Goal: Task Accomplishment & Management: Use online tool/utility

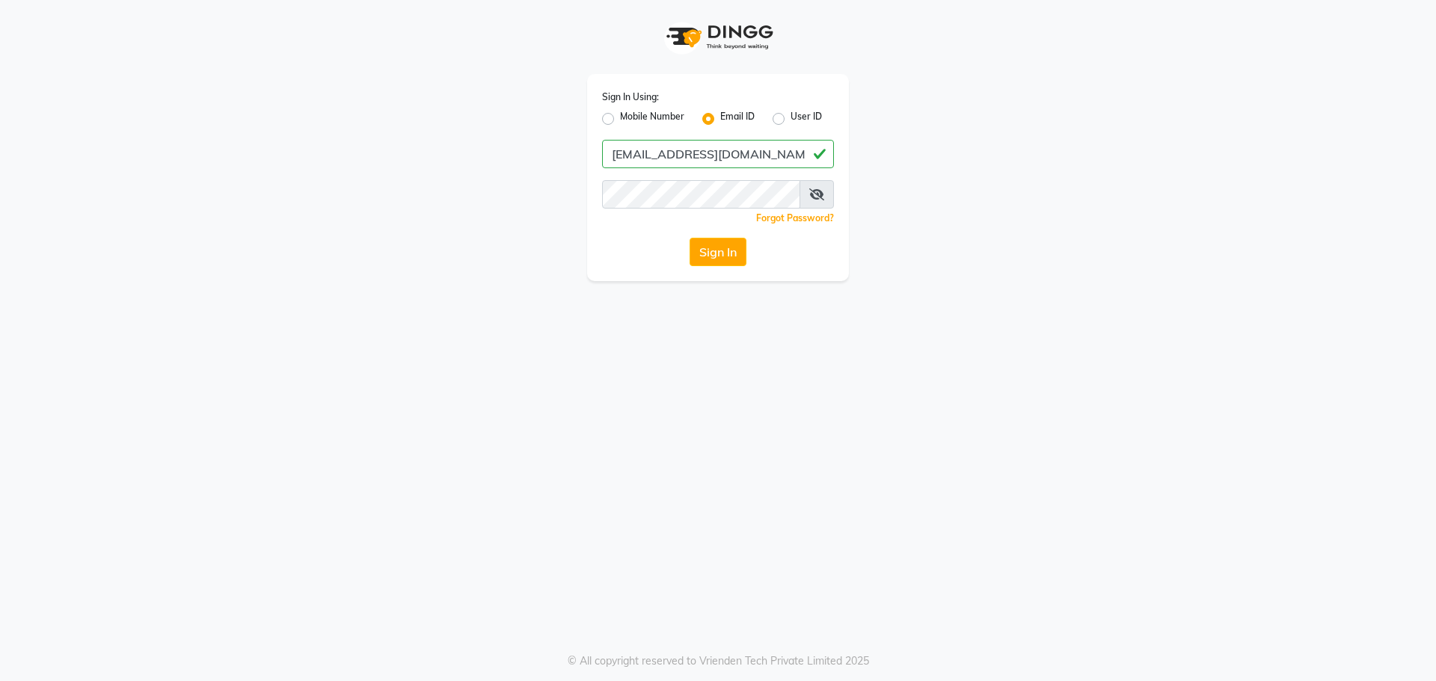
type input "[EMAIL_ADDRESS][DOMAIN_NAME]"
click at [690, 238] on button "Sign In" at bounding box center [718, 252] width 57 height 28
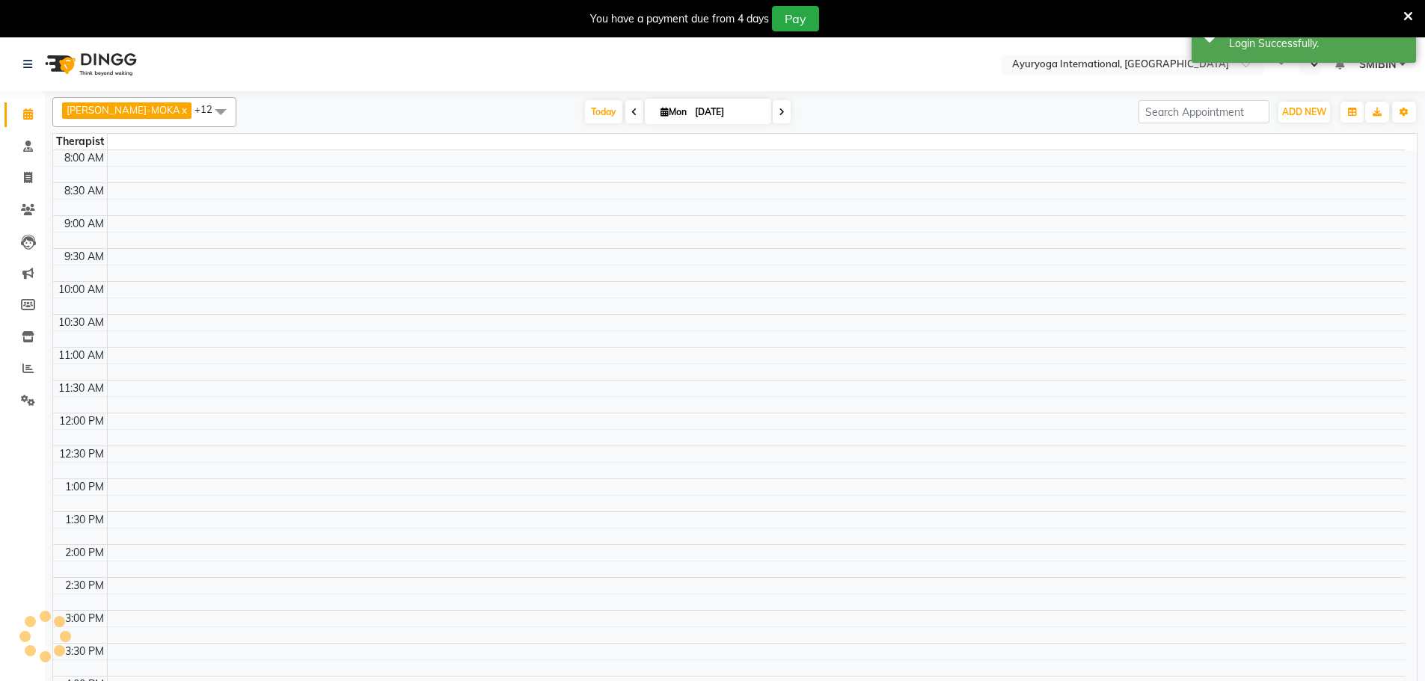
select select "en"
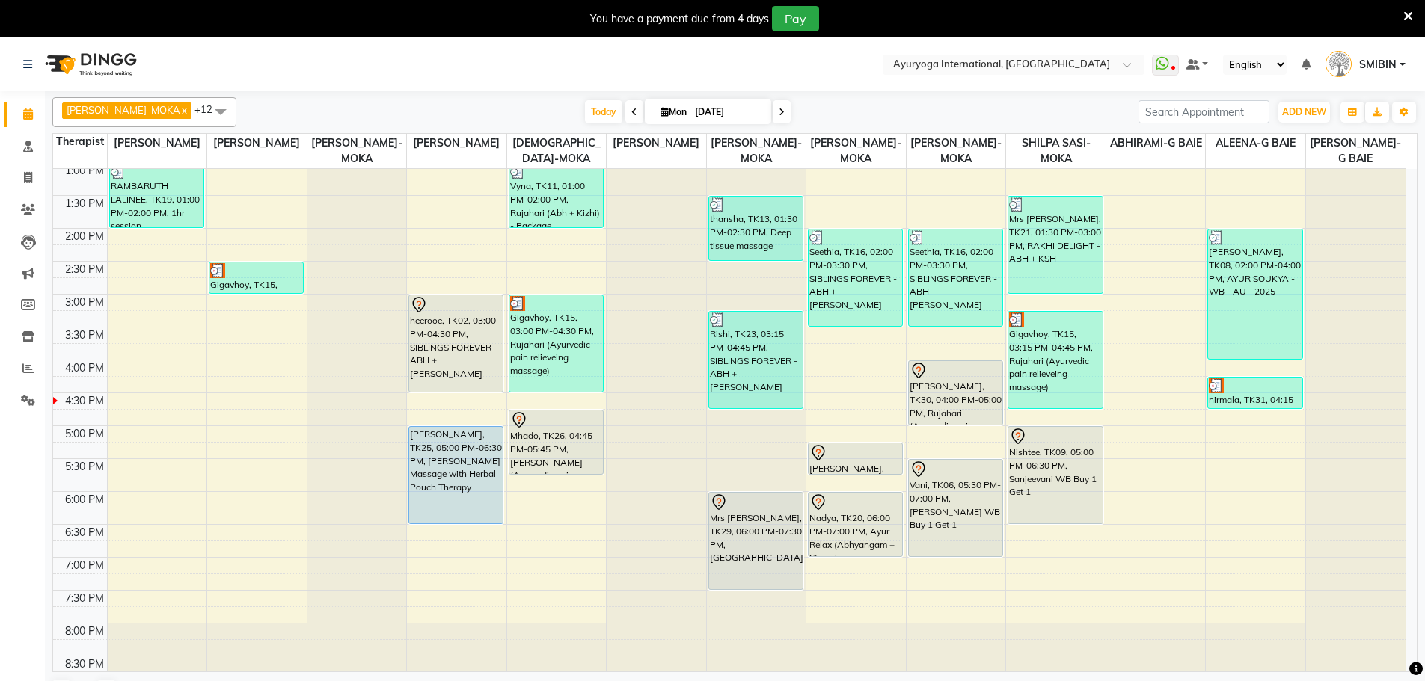
scroll to position [434, 0]
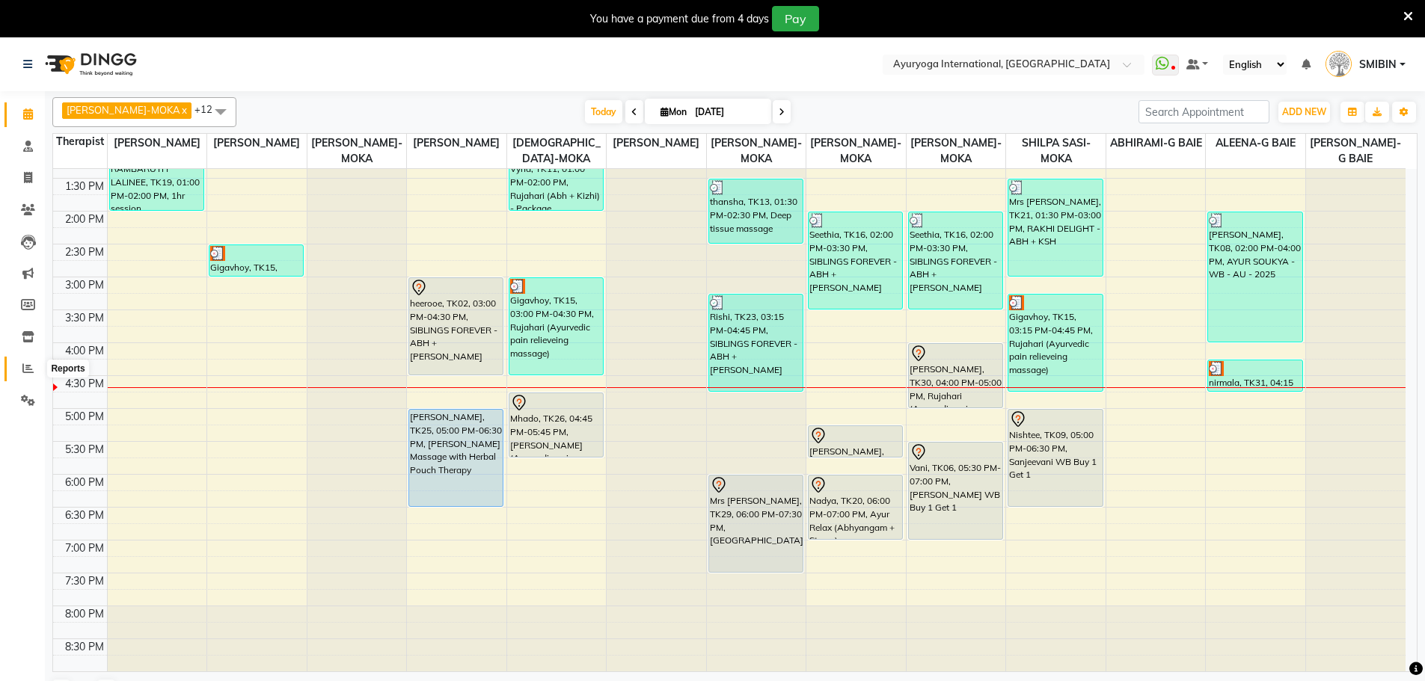
click at [29, 373] on icon at bounding box center [27, 368] width 11 height 11
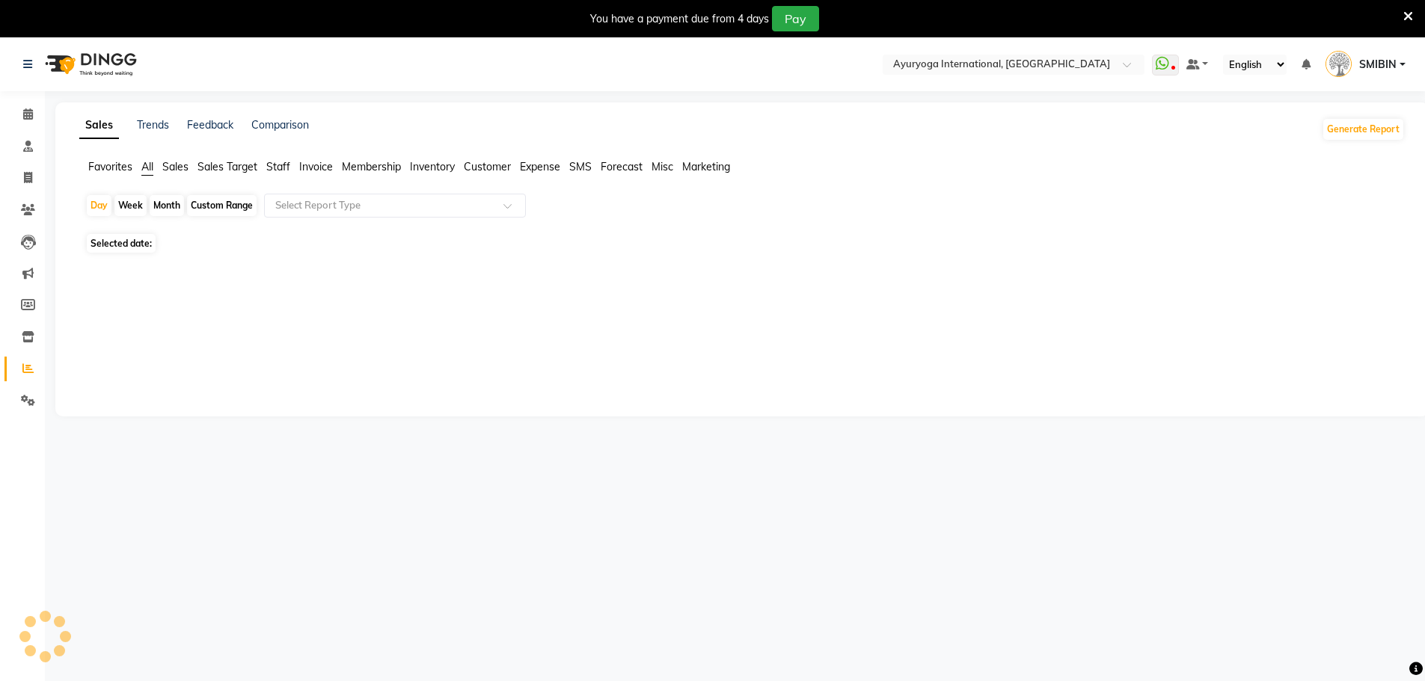
click at [175, 168] on span "Sales" at bounding box center [175, 166] width 26 height 13
click at [101, 204] on div "Day" at bounding box center [99, 205] width 25 height 21
select select "9"
select select "2025"
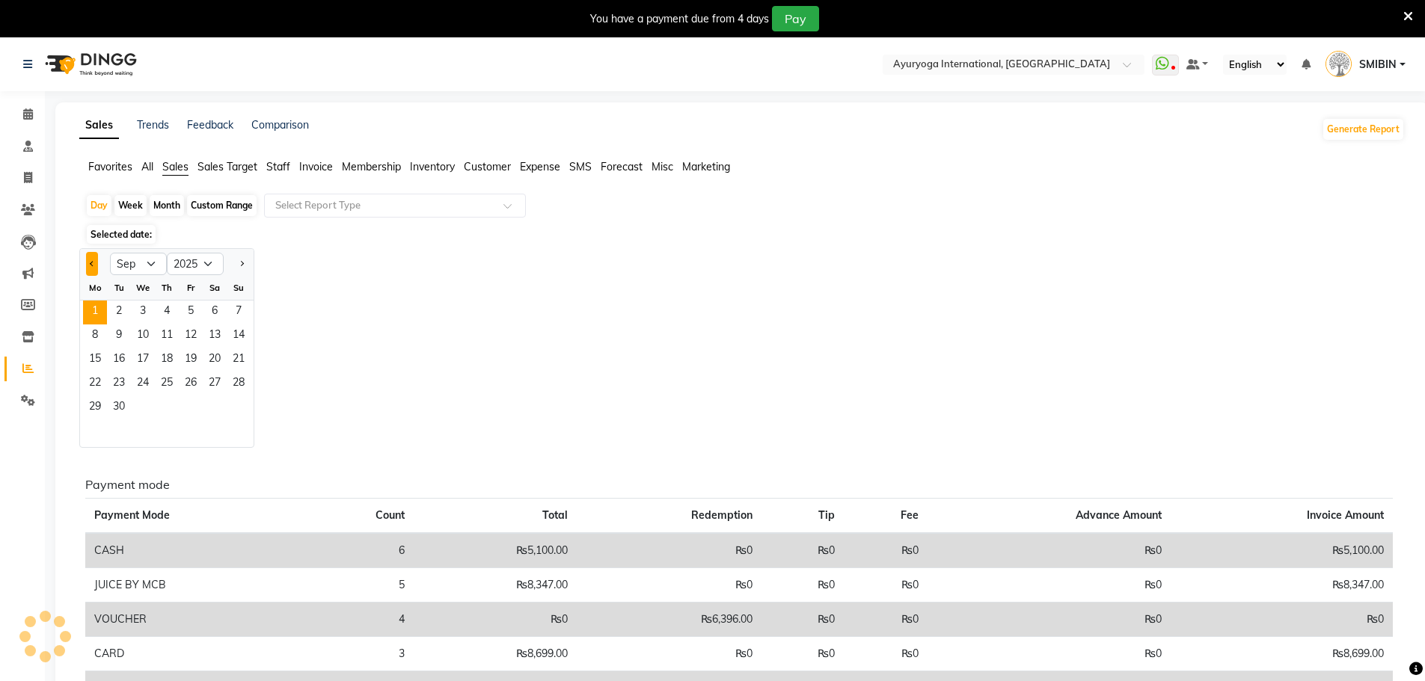
click at [96, 263] on button "Previous month" at bounding box center [92, 264] width 12 height 24
click at [91, 270] on button "Previous month" at bounding box center [92, 264] width 12 height 24
select select "7"
click at [123, 311] on span "1" at bounding box center [119, 313] width 24 height 24
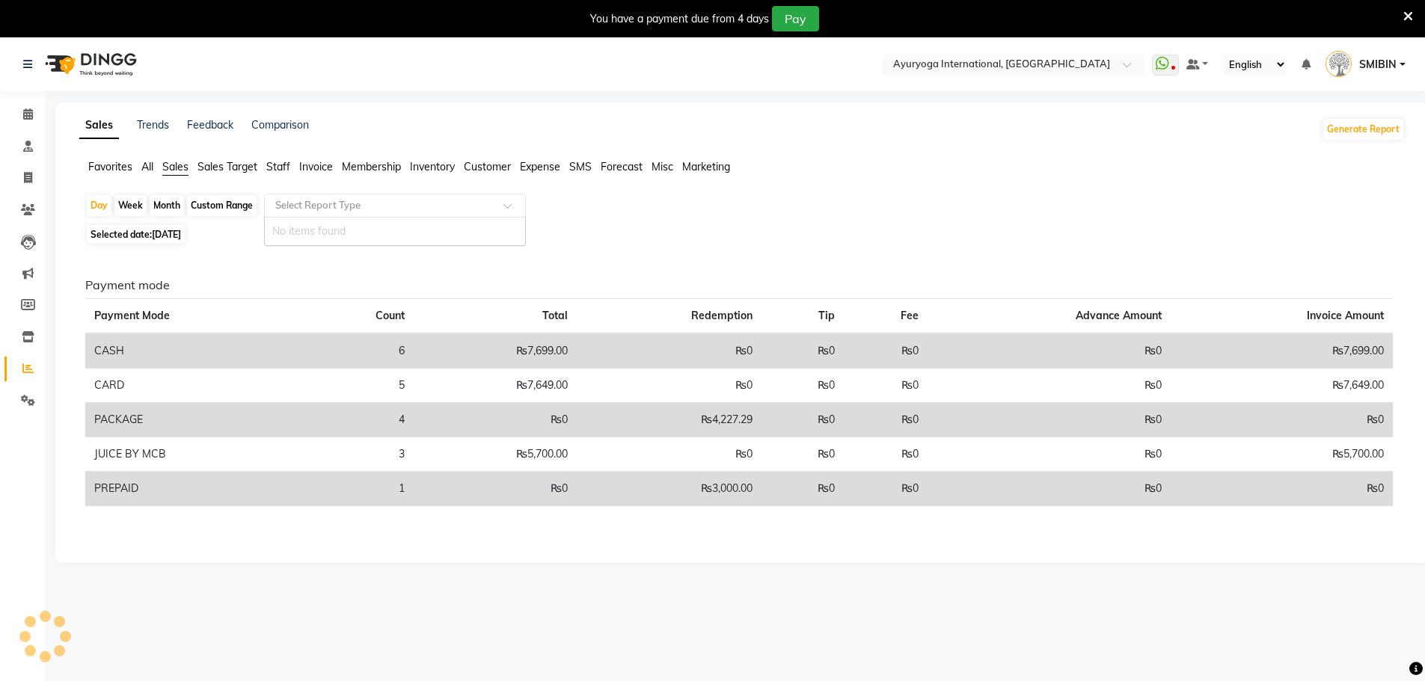
click at [317, 204] on input "text" at bounding box center [379, 205] width 215 height 15
click at [294, 212] on input "text" at bounding box center [379, 205] width 215 height 15
click at [343, 211] on input "text" at bounding box center [379, 205] width 215 height 15
click at [629, 237] on div "Selected date: [DATE]" at bounding box center [744, 235] width 1319 height 16
click at [176, 168] on span "Sales" at bounding box center [175, 166] width 26 height 13
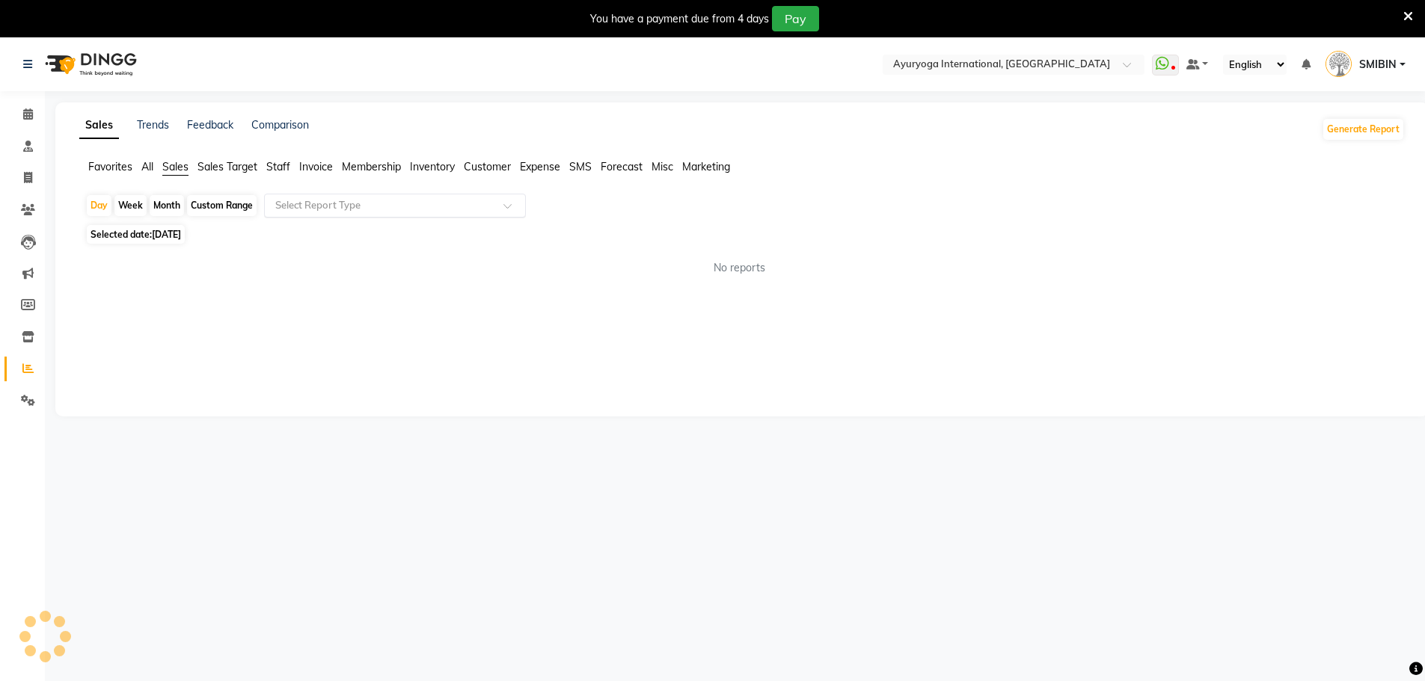
click at [338, 202] on input "text" at bounding box center [379, 205] width 215 height 15
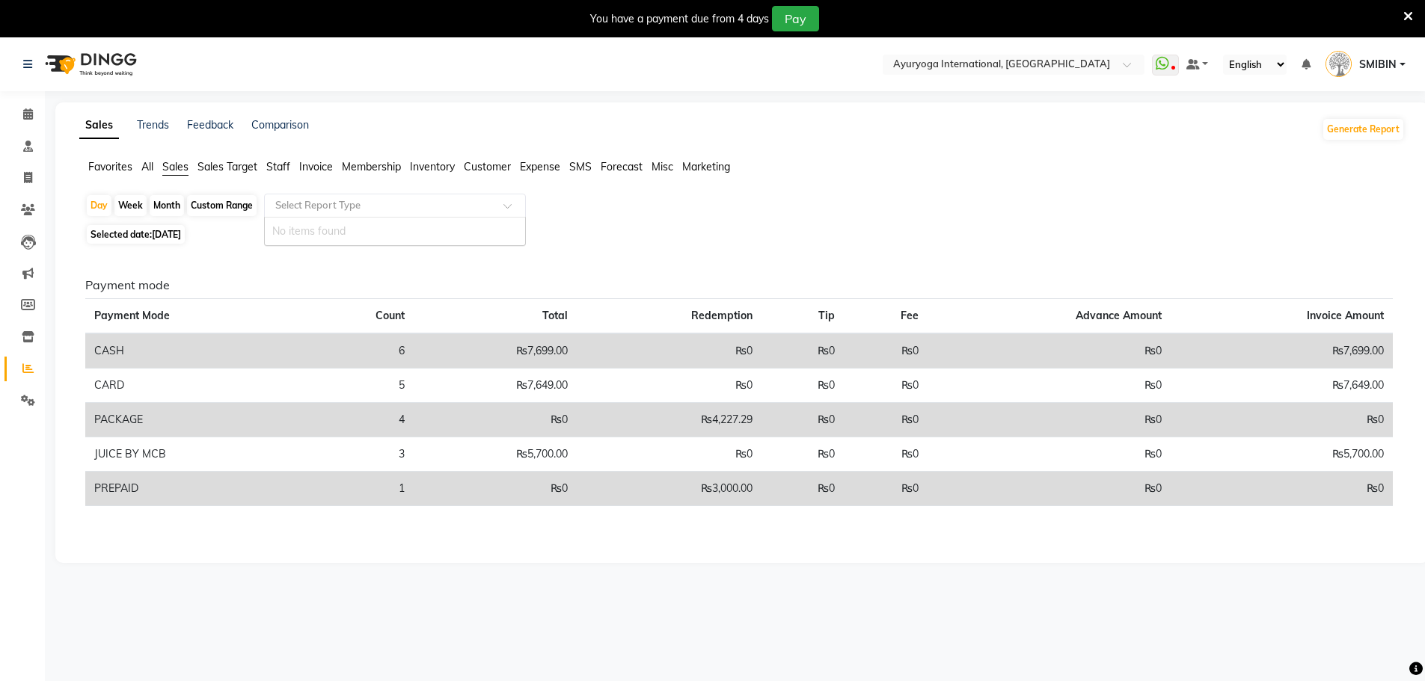
click at [339, 206] on input "text" at bounding box center [379, 205] width 215 height 15
click at [125, 203] on div "Week" at bounding box center [130, 205] width 32 height 21
select select "7"
select select "2025"
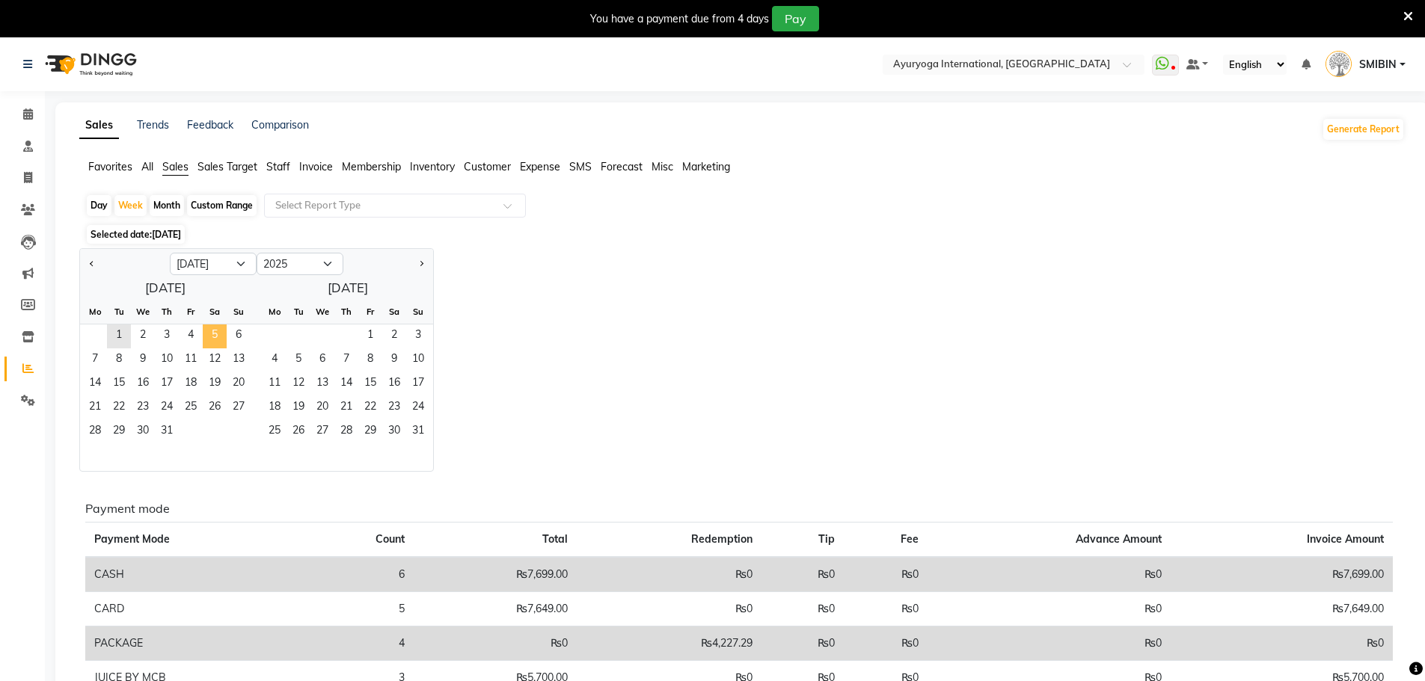
click at [207, 344] on span "5" at bounding box center [215, 337] width 24 height 24
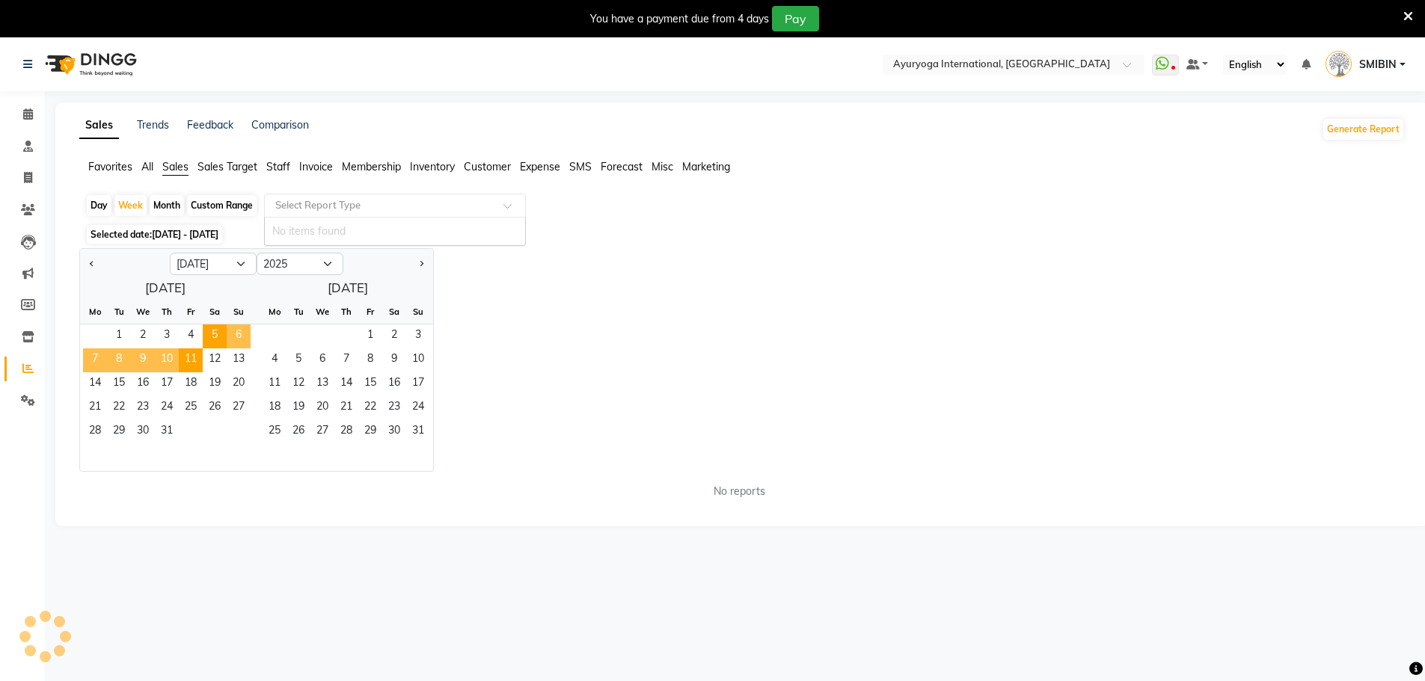
click at [301, 211] on input "text" at bounding box center [379, 205] width 215 height 15
click at [630, 296] on div "Jan Feb Mar Apr May Jun [DATE] Aug Sep Oct Nov [DATE] 2016 2017 2018 2019 2020 …" at bounding box center [741, 360] width 1325 height 224
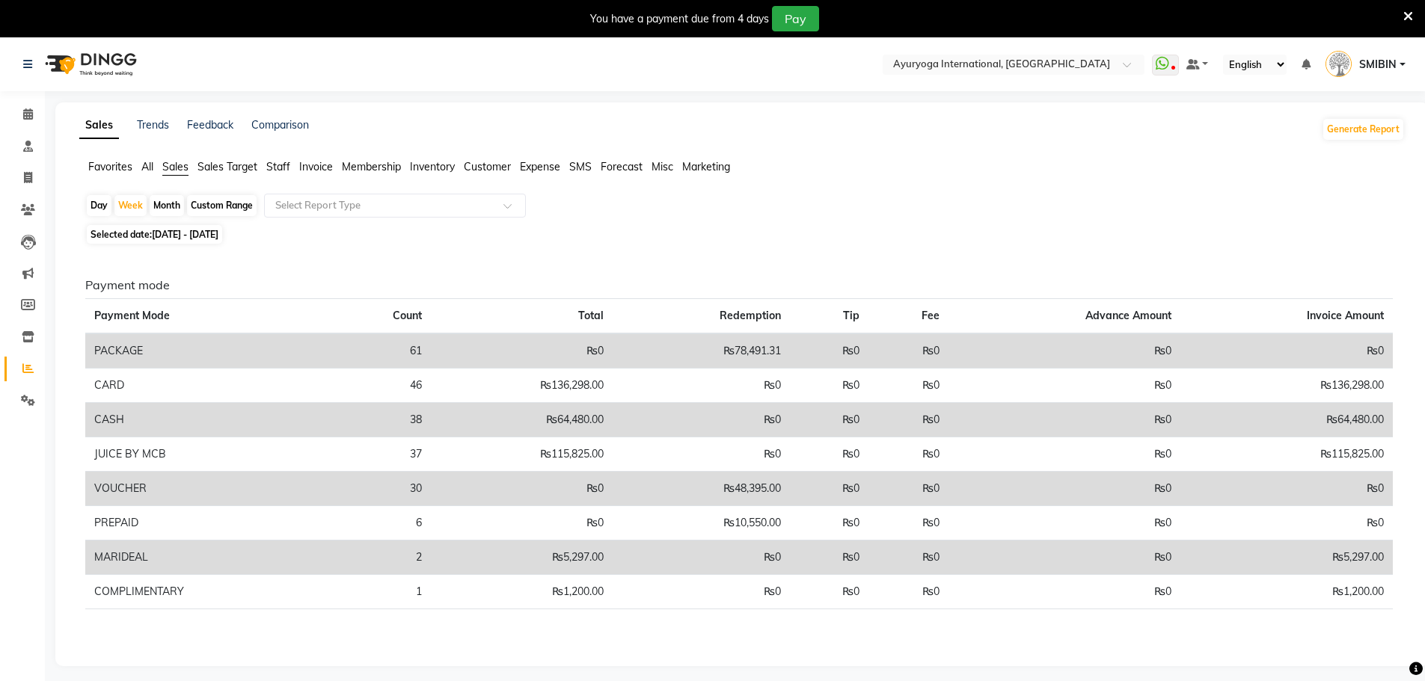
click at [191, 320] on th "Payment Mode" at bounding box center [205, 316] width 240 height 35
click at [328, 203] on input "text" at bounding box center [379, 205] width 215 height 15
click at [177, 168] on span "Sales" at bounding box center [175, 166] width 26 height 13
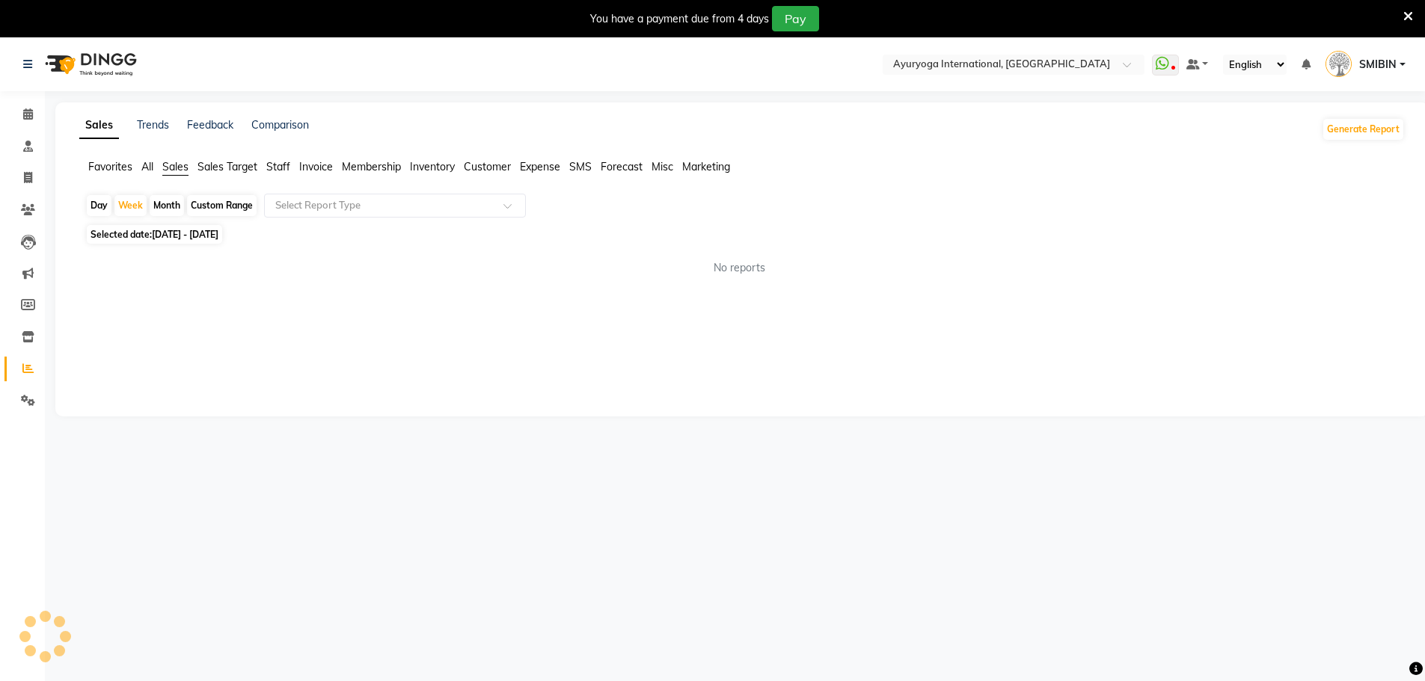
click at [177, 168] on span "Sales" at bounding box center [175, 166] width 26 height 13
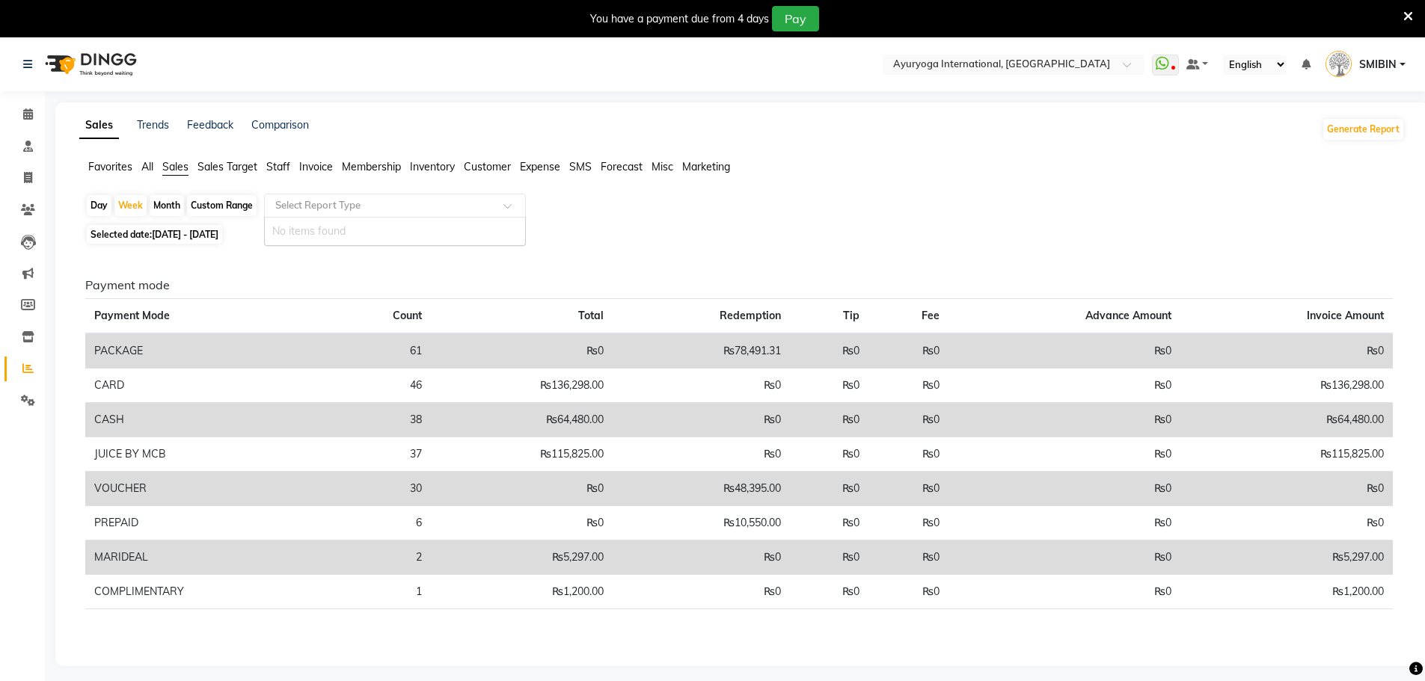
click at [428, 209] on input "text" at bounding box center [379, 205] width 215 height 15
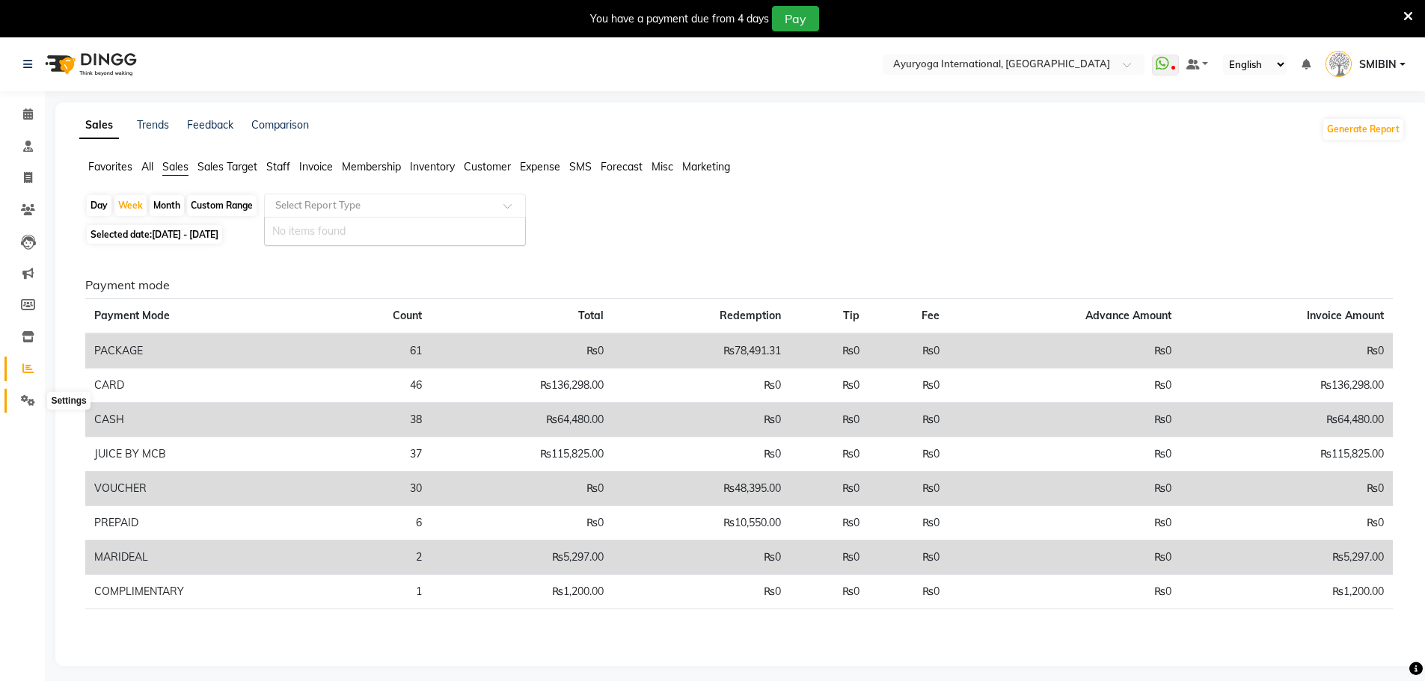
click at [28, 396] on icon at bounding box center [28, 400] width 14 height 11
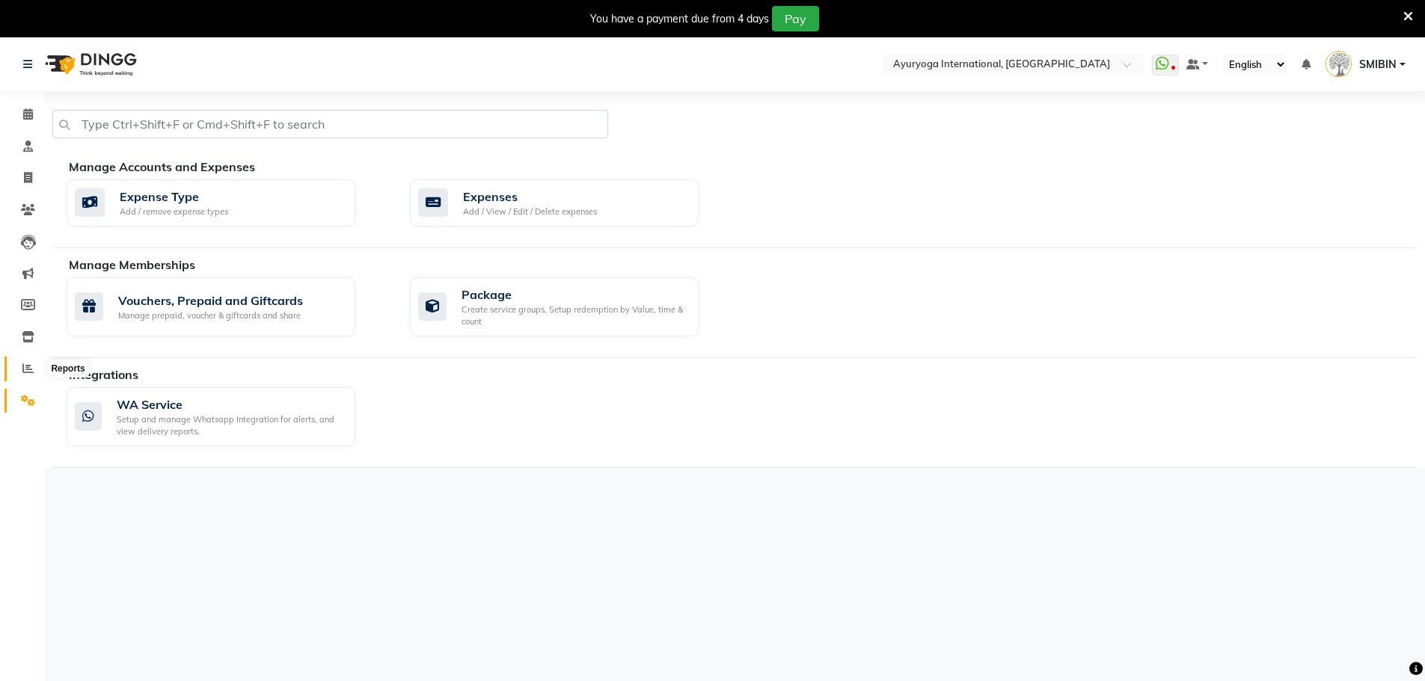
click at [26, 368] on icon at bounding box center [27, 368] width 11 height 11
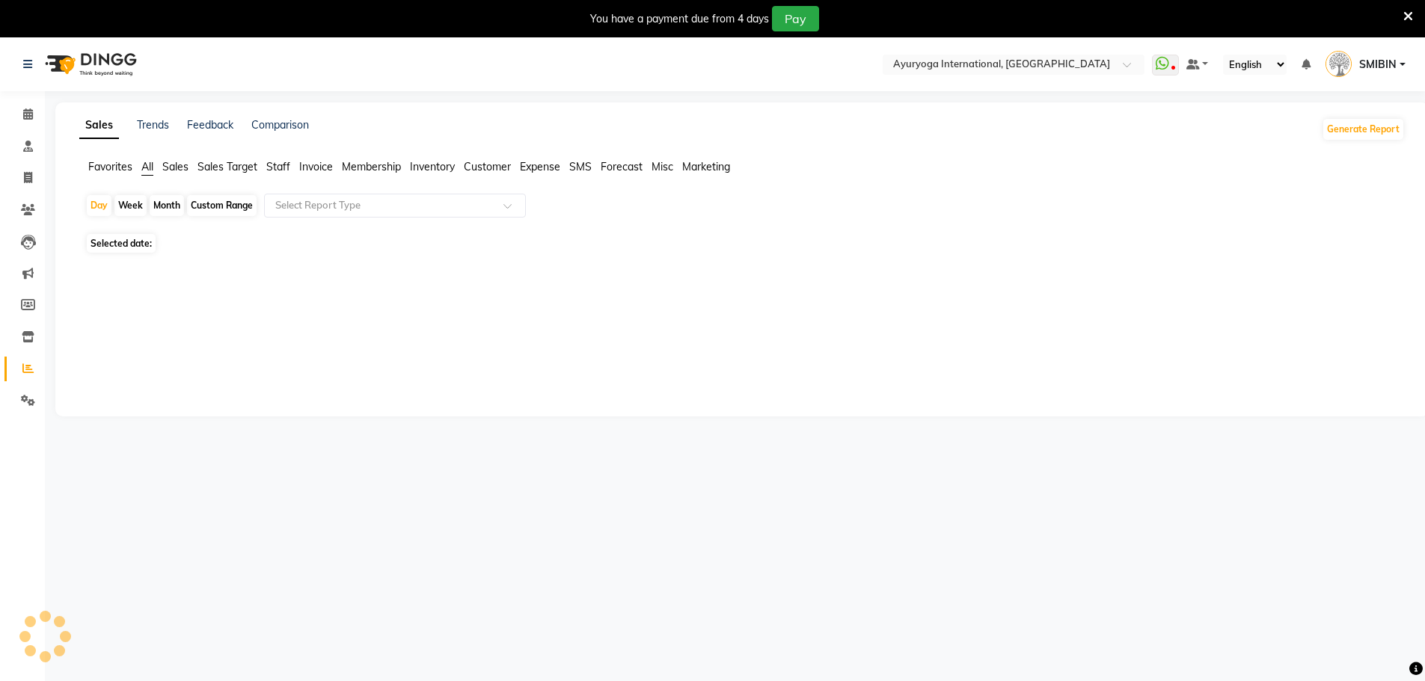
click at [171, 168] on span "Sales" at bounding box center [175, 166] width 26 height 13
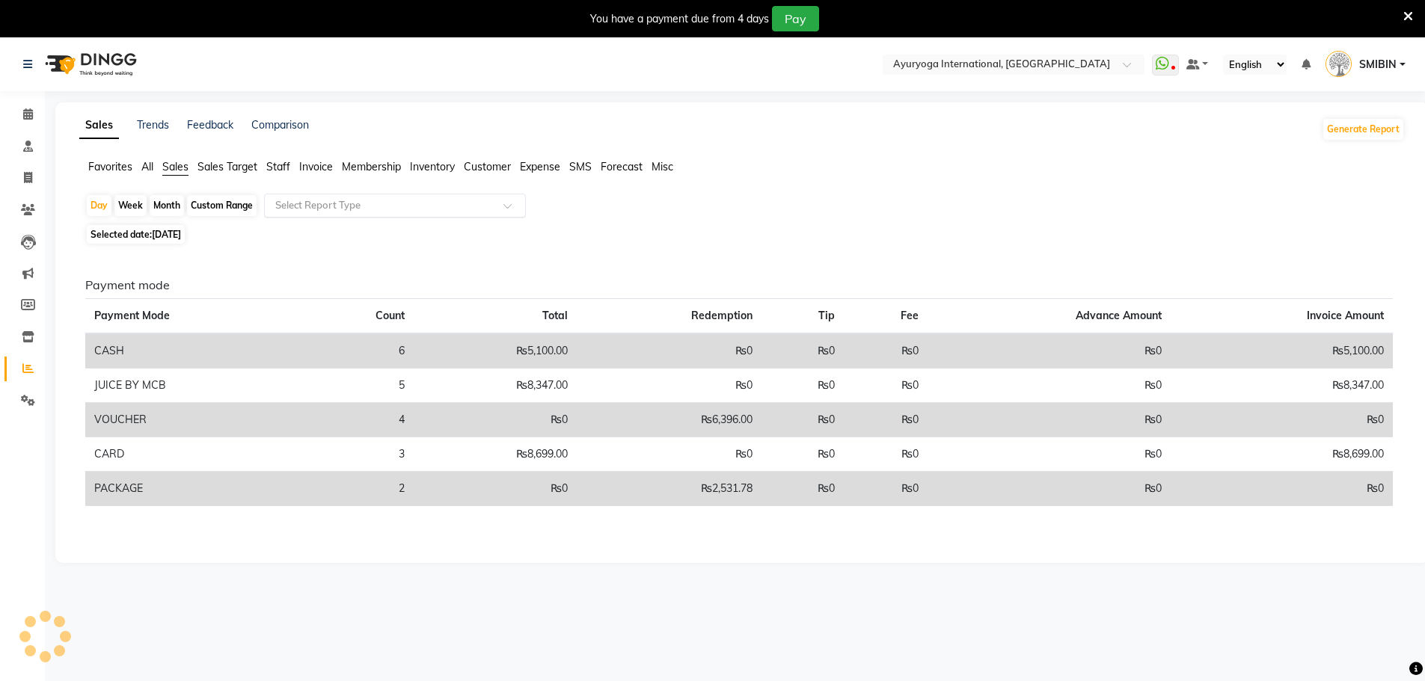
click at [401, 206] on input "text" at bounding box center [379, 205] width 215 height 15
click at [314, 168] on span "Invoice" at bounding box center [316, 166] width 34 height 13
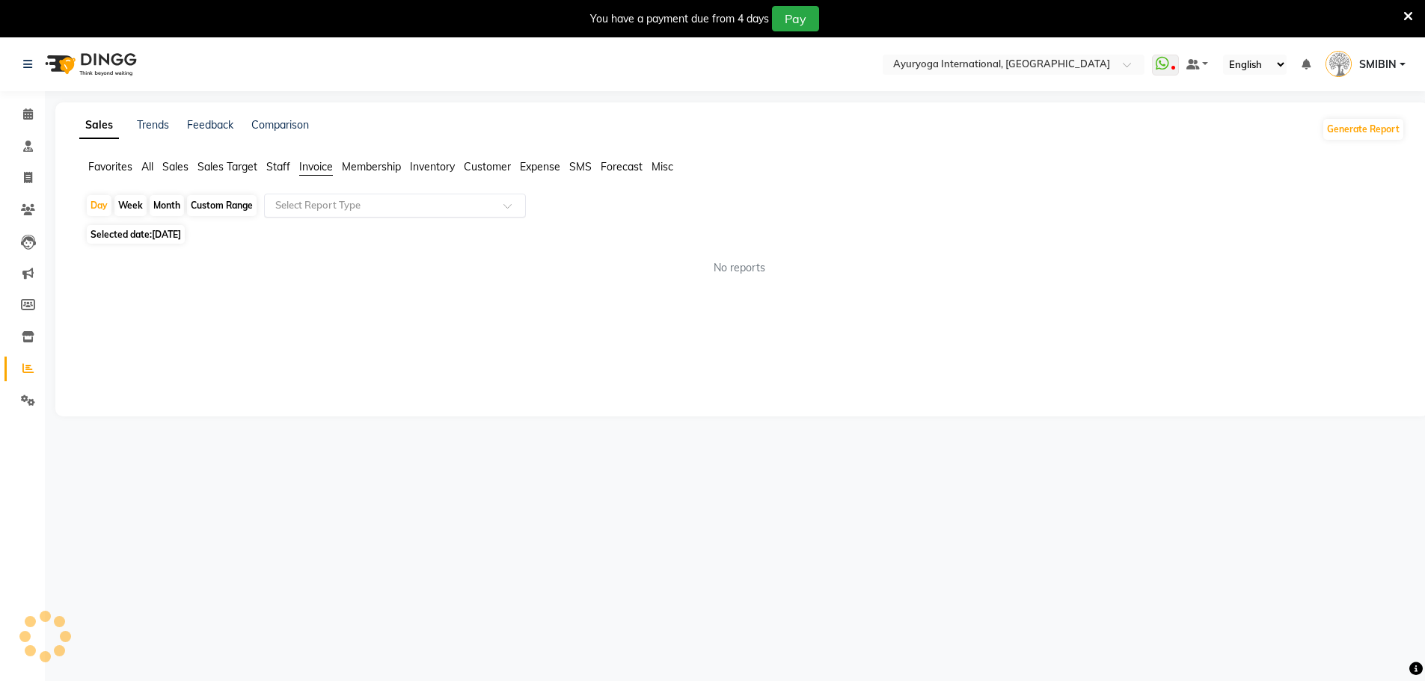
click at [323, 206] on input "text" at bounding box center [379, 205] width 215 height 15
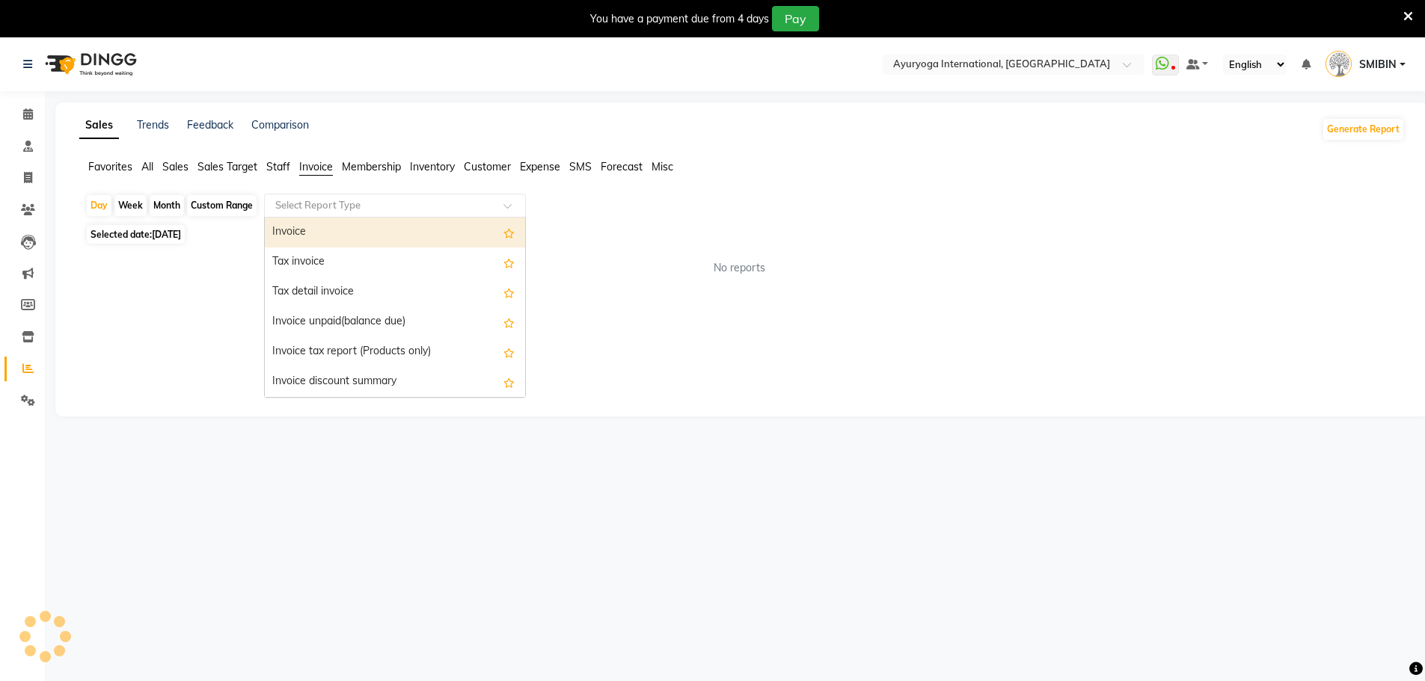
click at [323, 206] on input "text" at bounding box center [379, 205] width 215 height 15
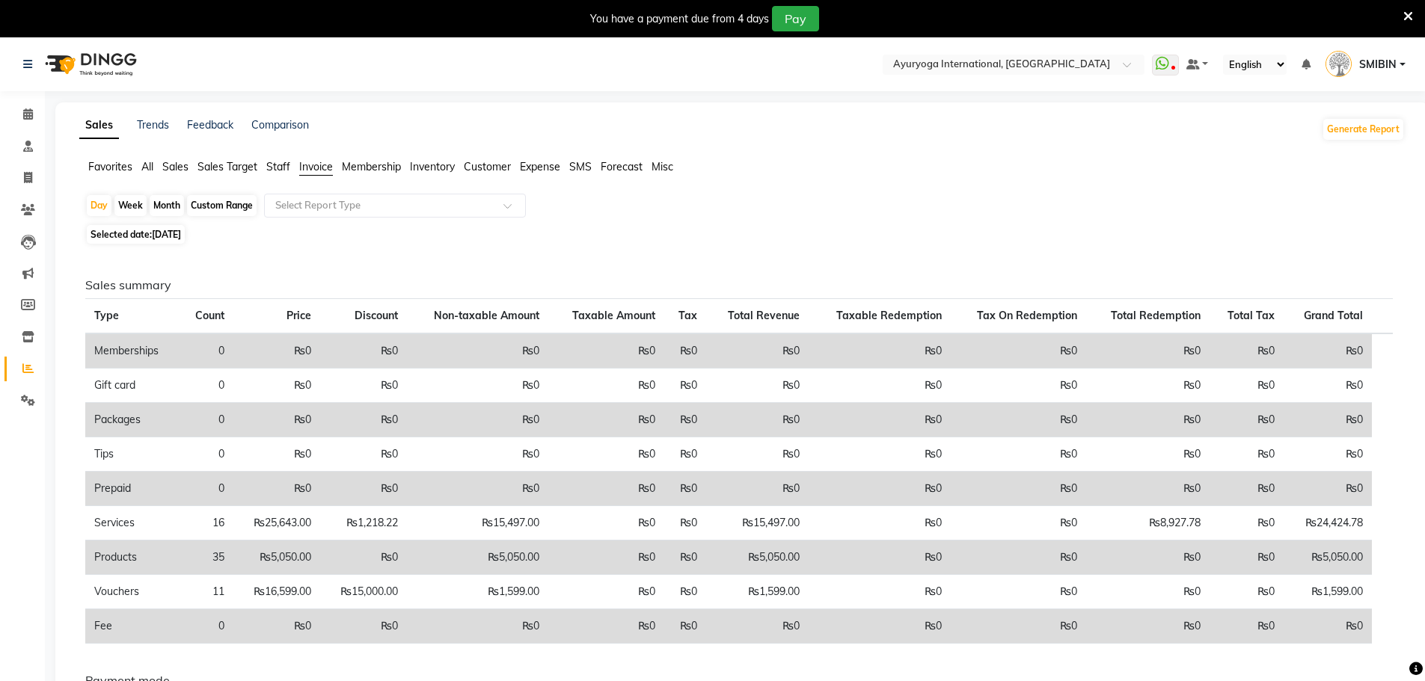
click at [235, 169] on span "Sales Target" at bounding box center [227, 166] width 60 height 13
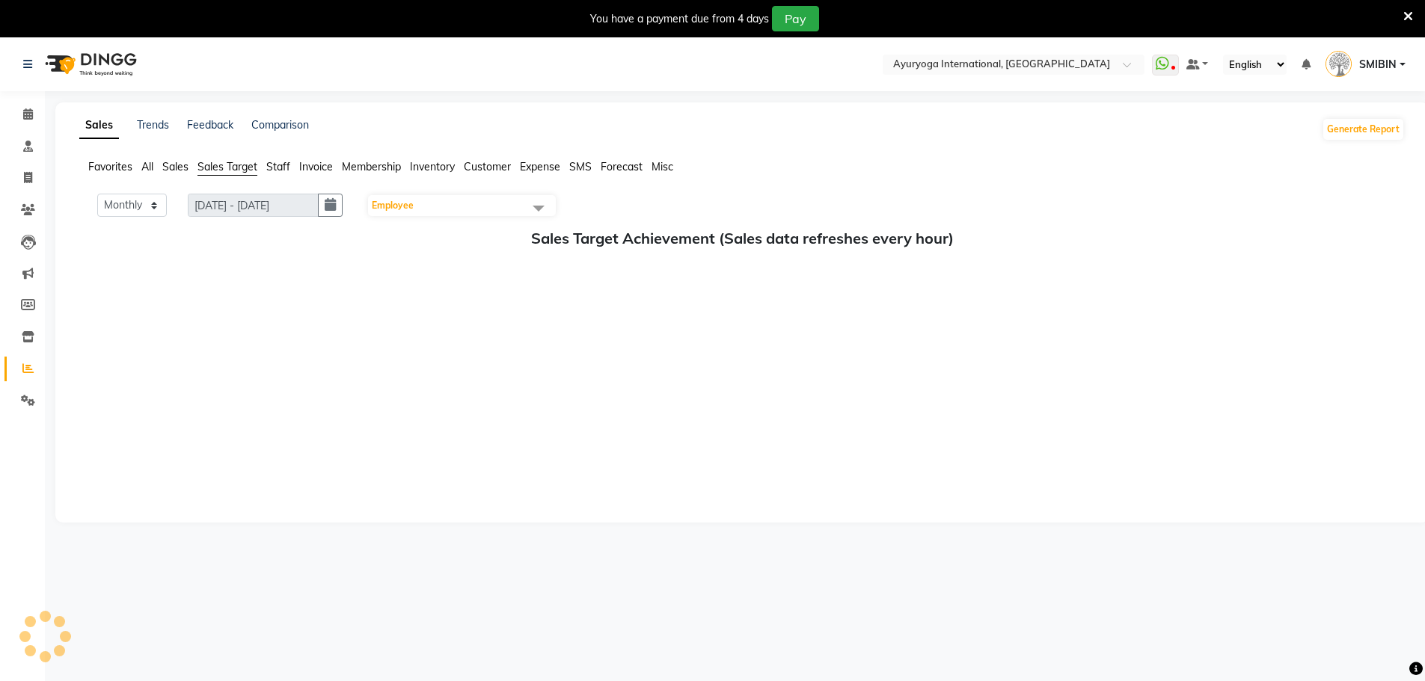
click at [156, 168] on ul "Favorites All Sales Sales Target Staff Invoice Membership Inventory Customer Ex…" at bounding box center [741, 167] width 1325 height 16
click at [152, 170] on span "All" at bounding box center [147, 166] width 12 height 13
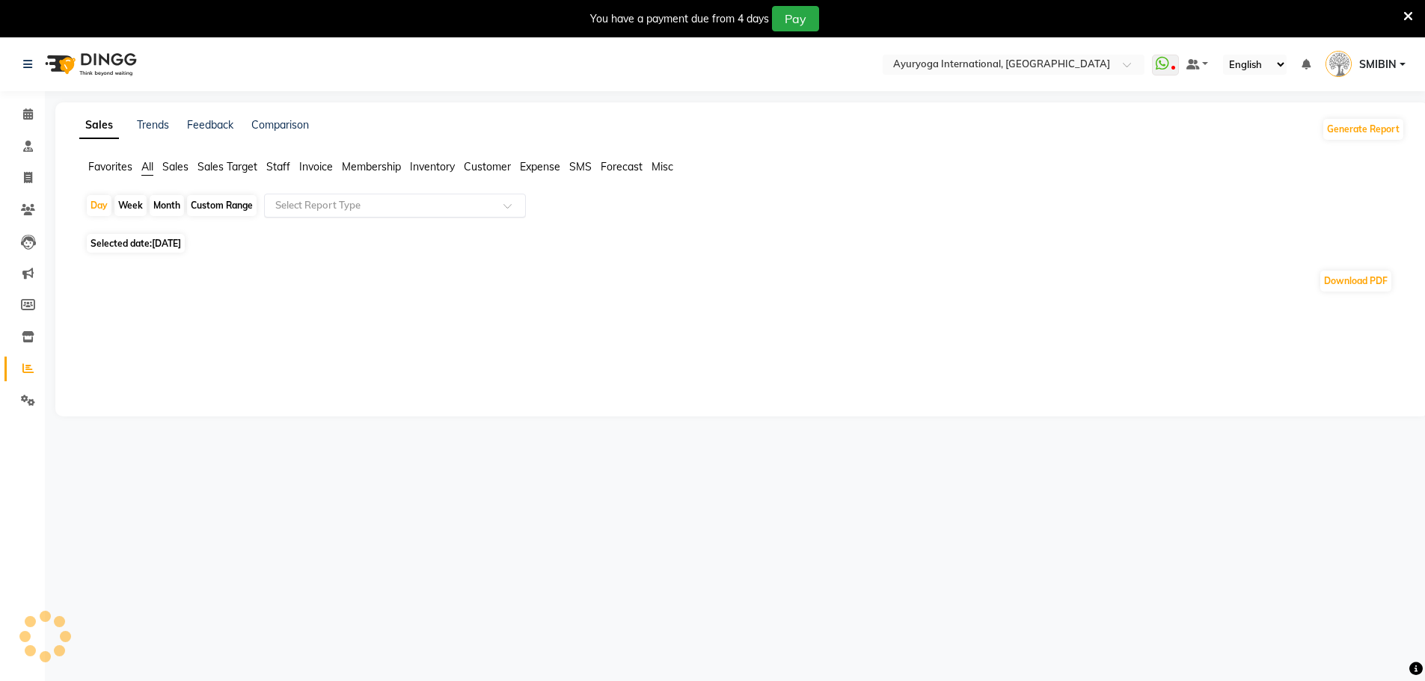
click at [314, 199] on input "text" at bounding box center [379, 205] width 215 height 15
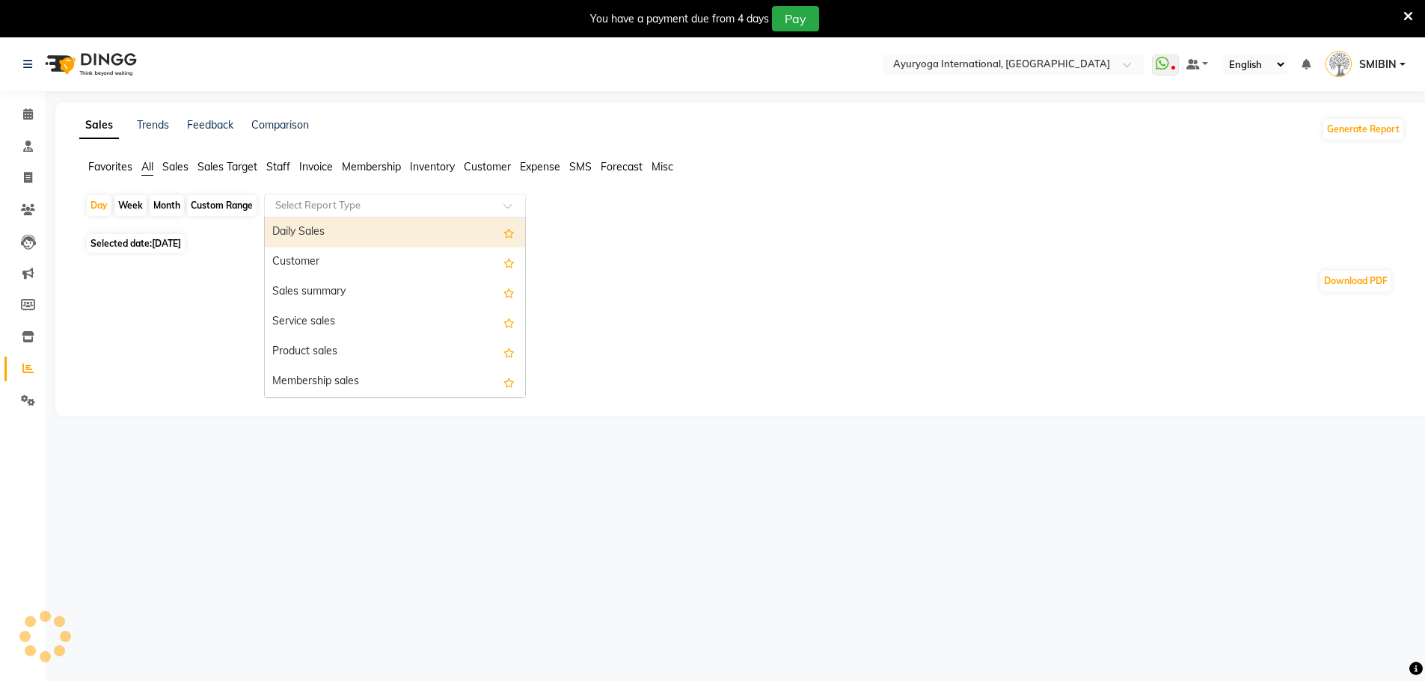
click at [320, 233] on div "Daily Sales" at bounding box center [395, 233] width 260 height 30
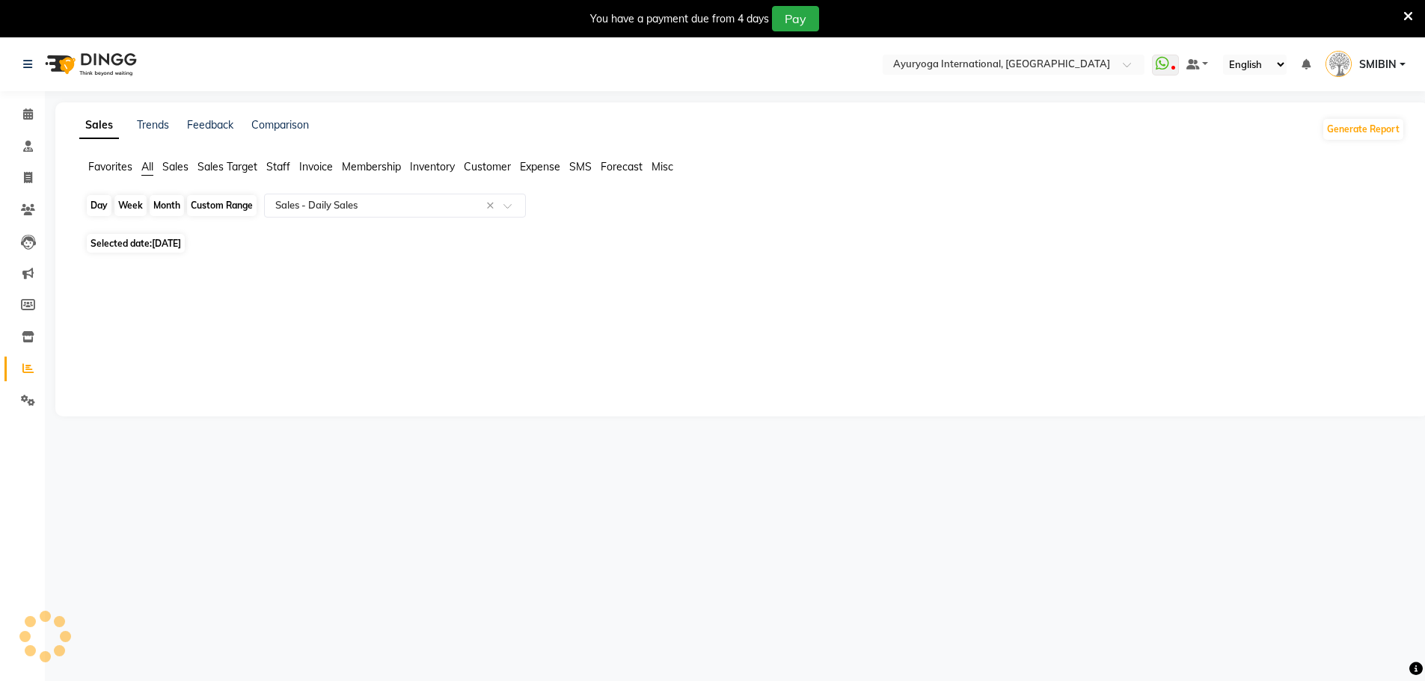
click at [99, 206] on div "Day" at bounding box center [99, 205] width 25 height 21
select select "full_report"
select select "csv"
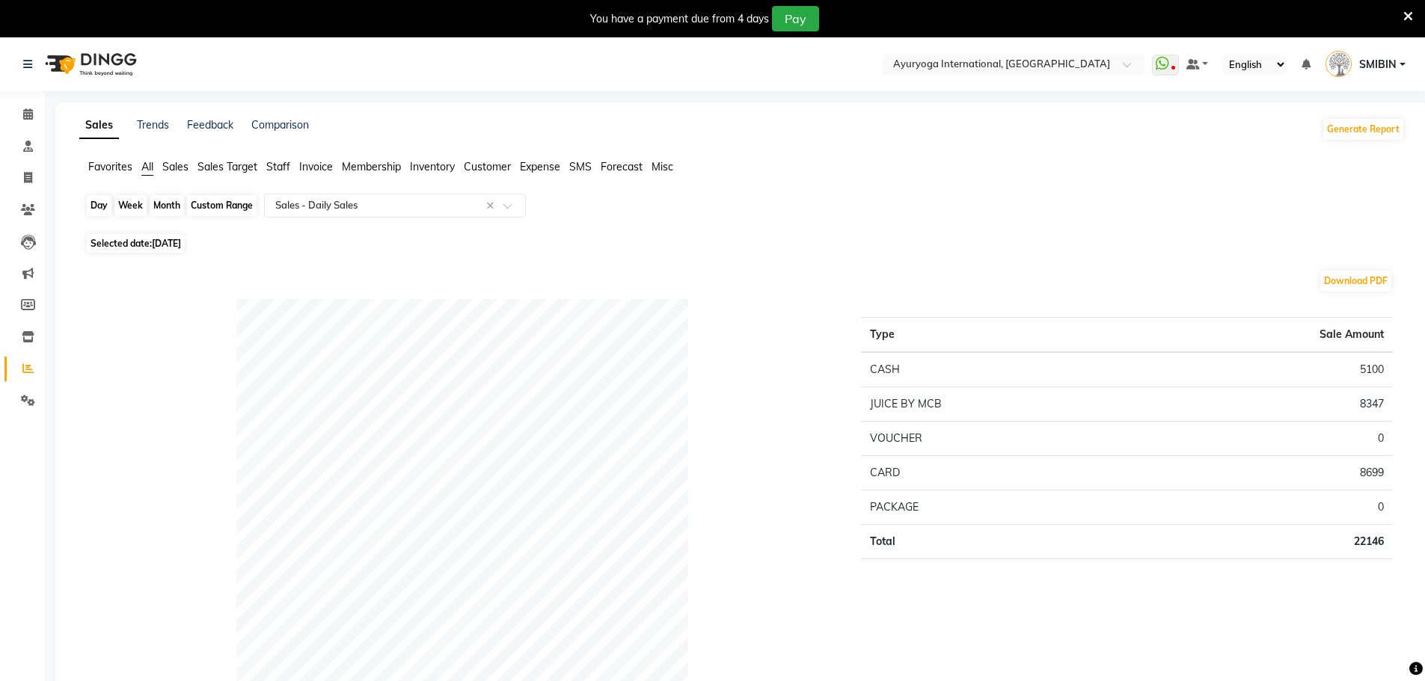
click at [98, 205] on div "Day" at bounding box center [99, 205] width 25 height 21
select select "9"
select select "2025"
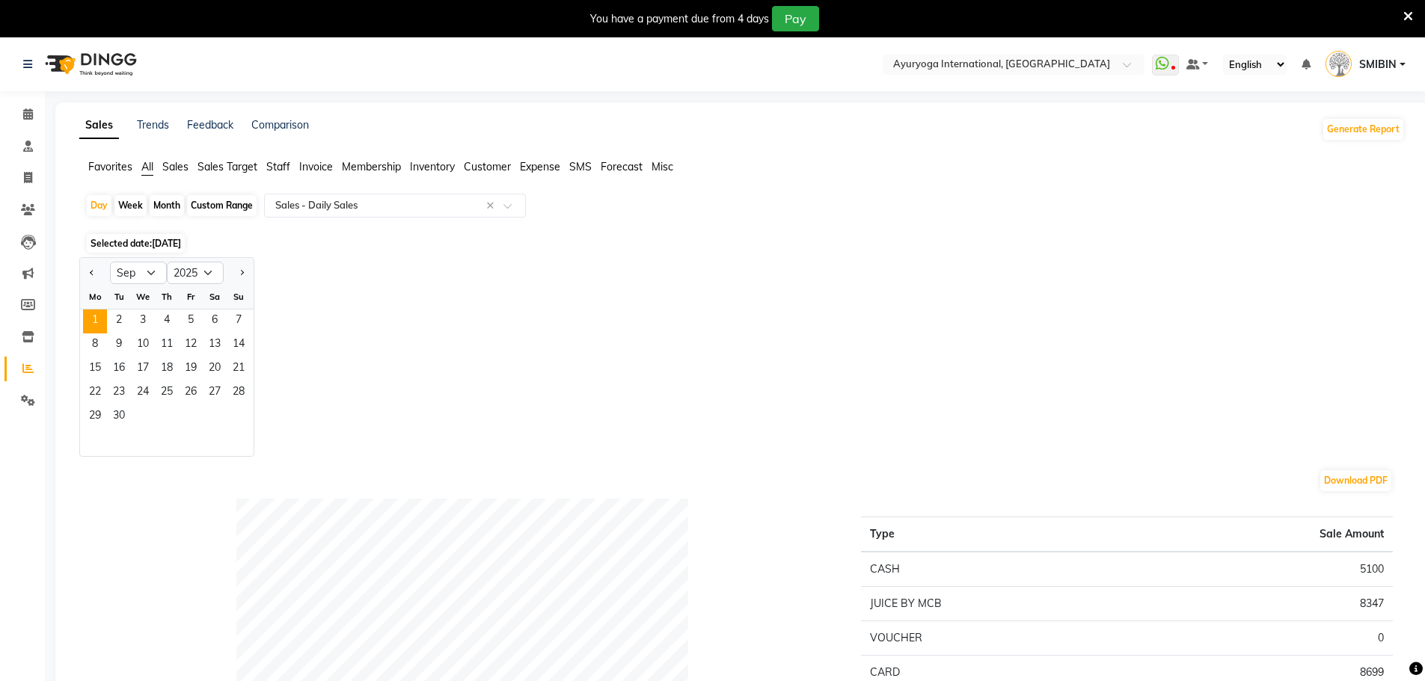
click at [99, 272] on div at bounding box center [95, 273] width 30 height 24
click at [96, 273] on button "Previous month" at bounding box center [92, 273] width 12 height 24
select select "8"
click at [185, 318] on span "1" at bounding box center [191, 322] width 24 height 24
click at [315, 239] on div "Selected date: [DATE]" at bounding box center [744, 244] width 1319 height 16
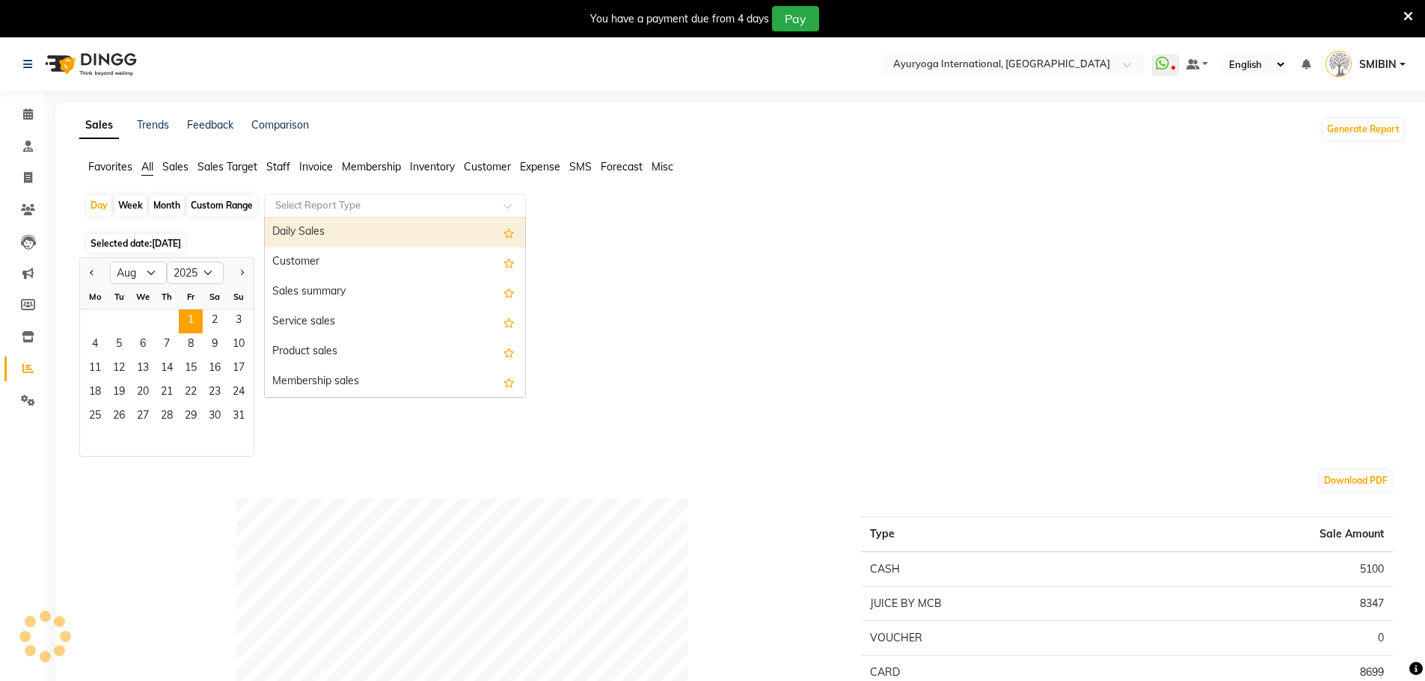
click at [322, 213] on div "Select Report Type" at bounding box center [395, 206] width 262 height 24
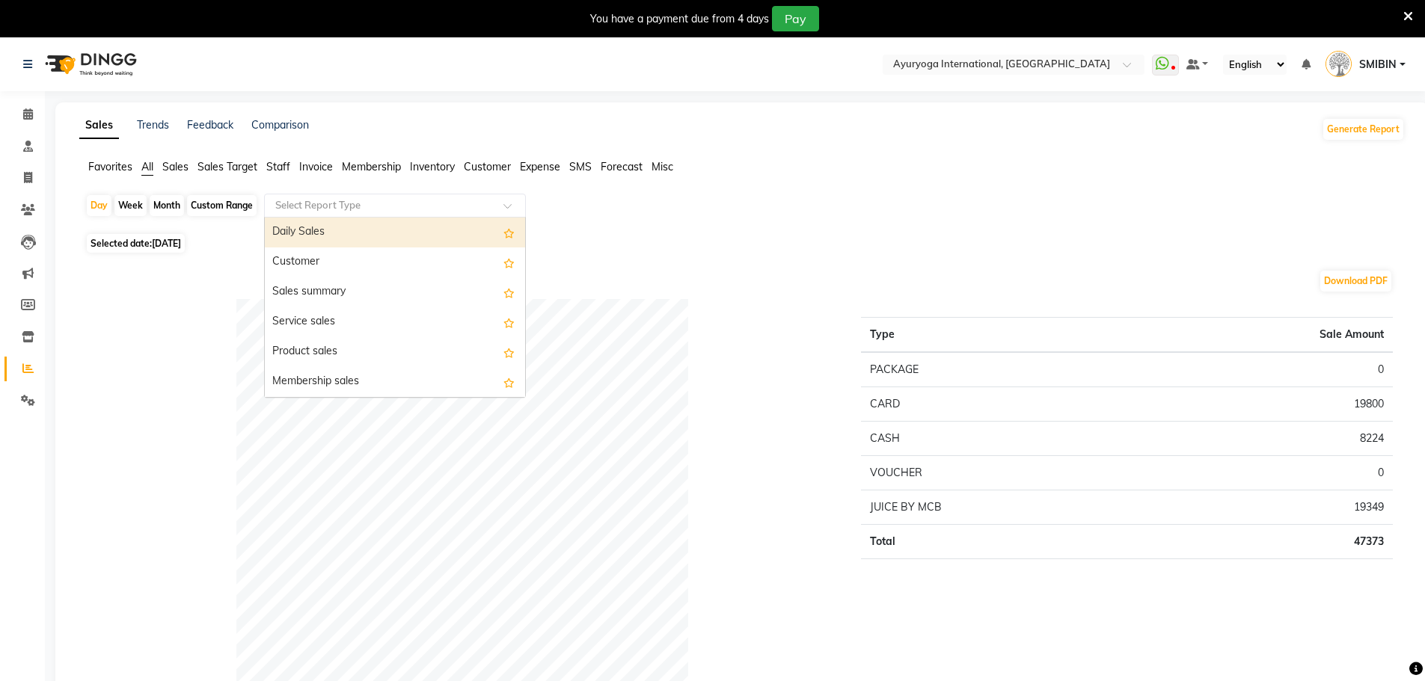
click at [322, 230] on div "Daily Sales" at bounding box center [395, 233] width 260 height 30
select select "full_report"
select select "csv"
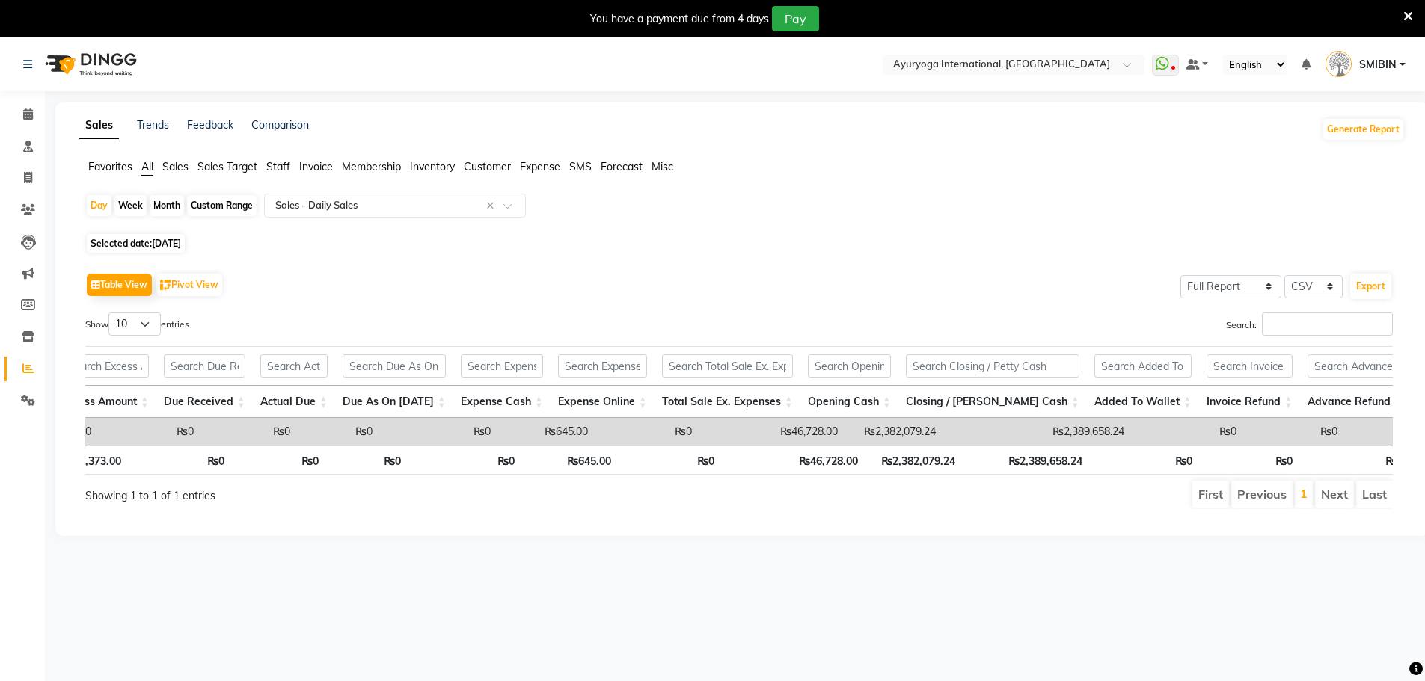
click at [279, 168] on span "Staff" at bounding box center [278, 166] width 24 height 13
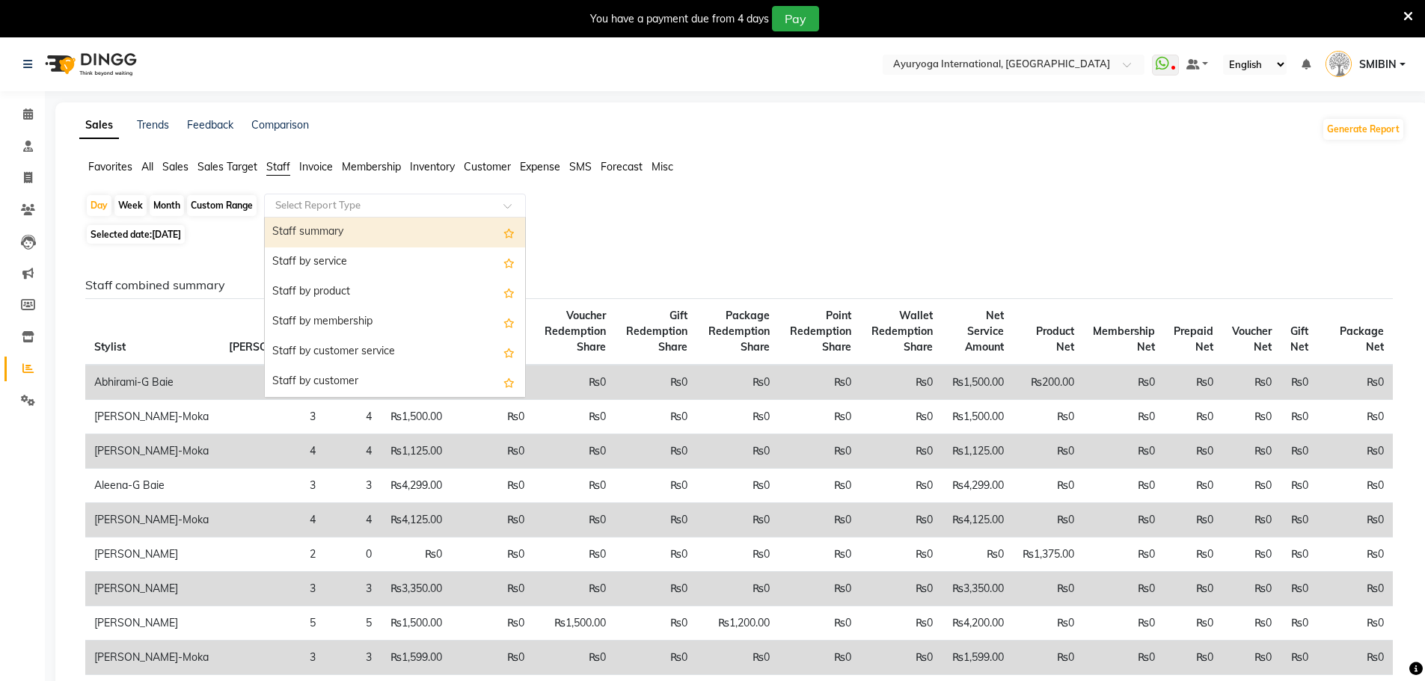
click at [294, 197] on div "Select Report Type" at bounding box center [395, 206] width 262 height 24
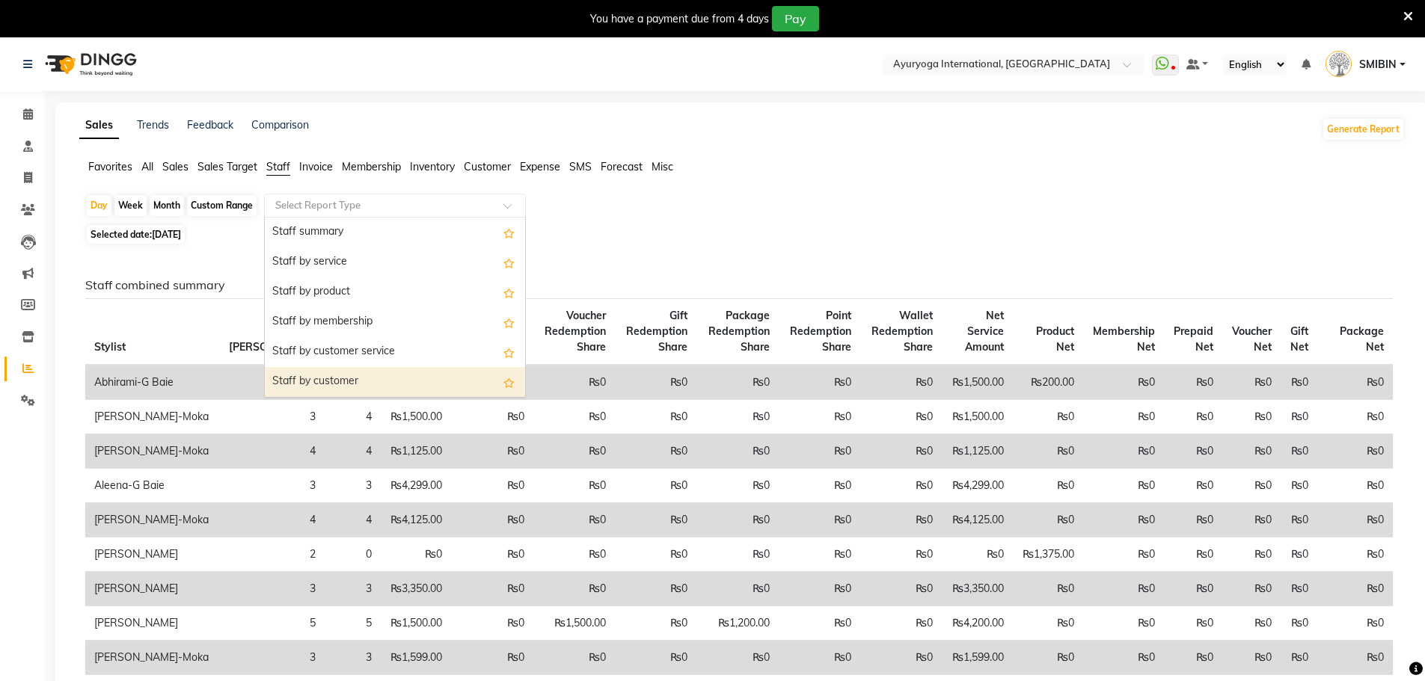
click at [331, 375] on div "Staff by customer" at bounding box center [395, 382] width 260 height 30
select select "full_report"
select select "csv"
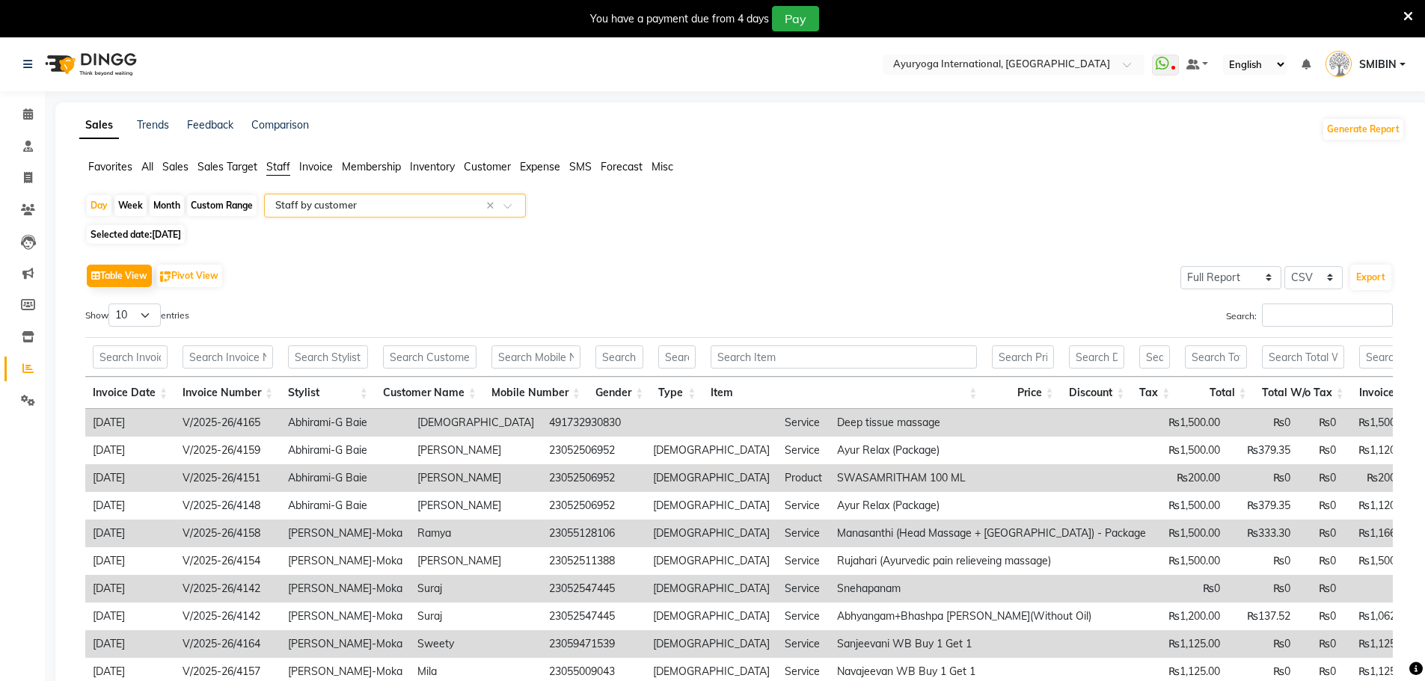
click at [177, 233] on span "[DATE]" at bounding box center [166, 234] width 29 height 11
select select "8"
select select "2025"
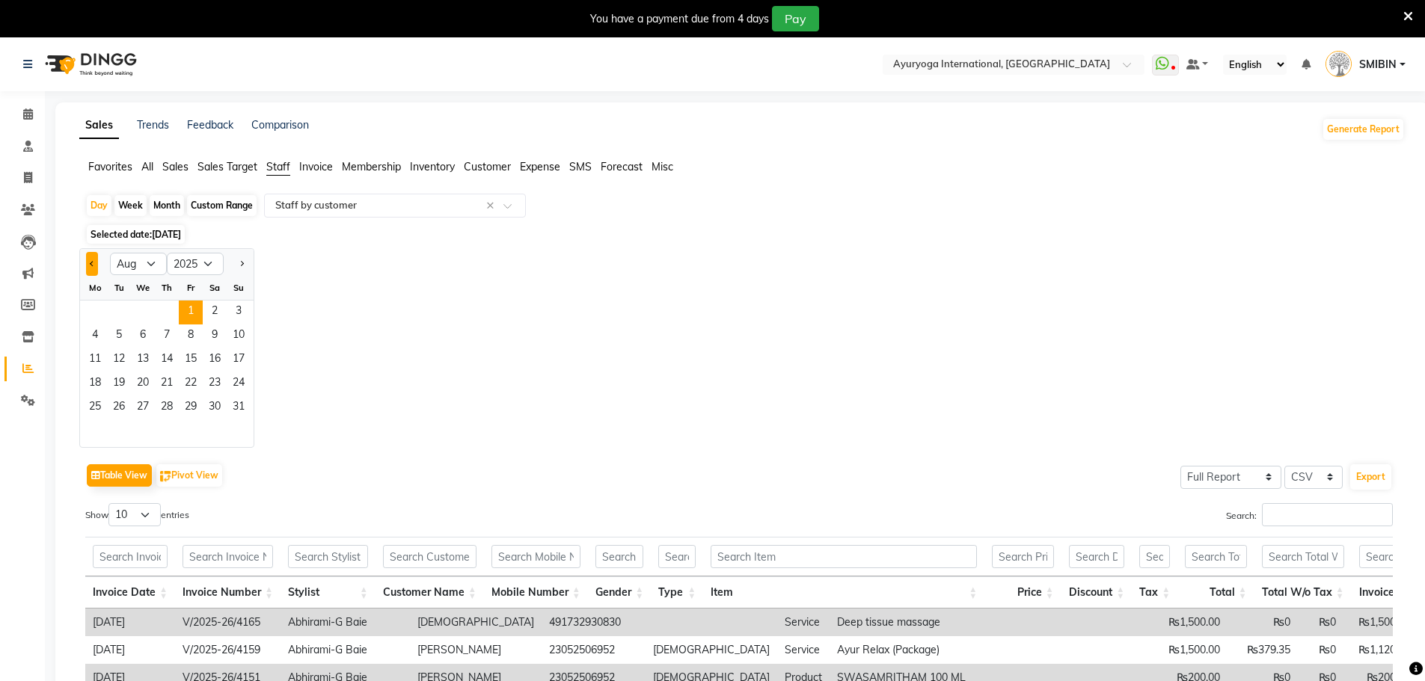
click at [90, 265] on button "Previous month" at bounding box center [92, 264] width 12 height 24
select select "7"
click at [120, 312] on span "1" at bounding box center [119, 313] width 24 height 24
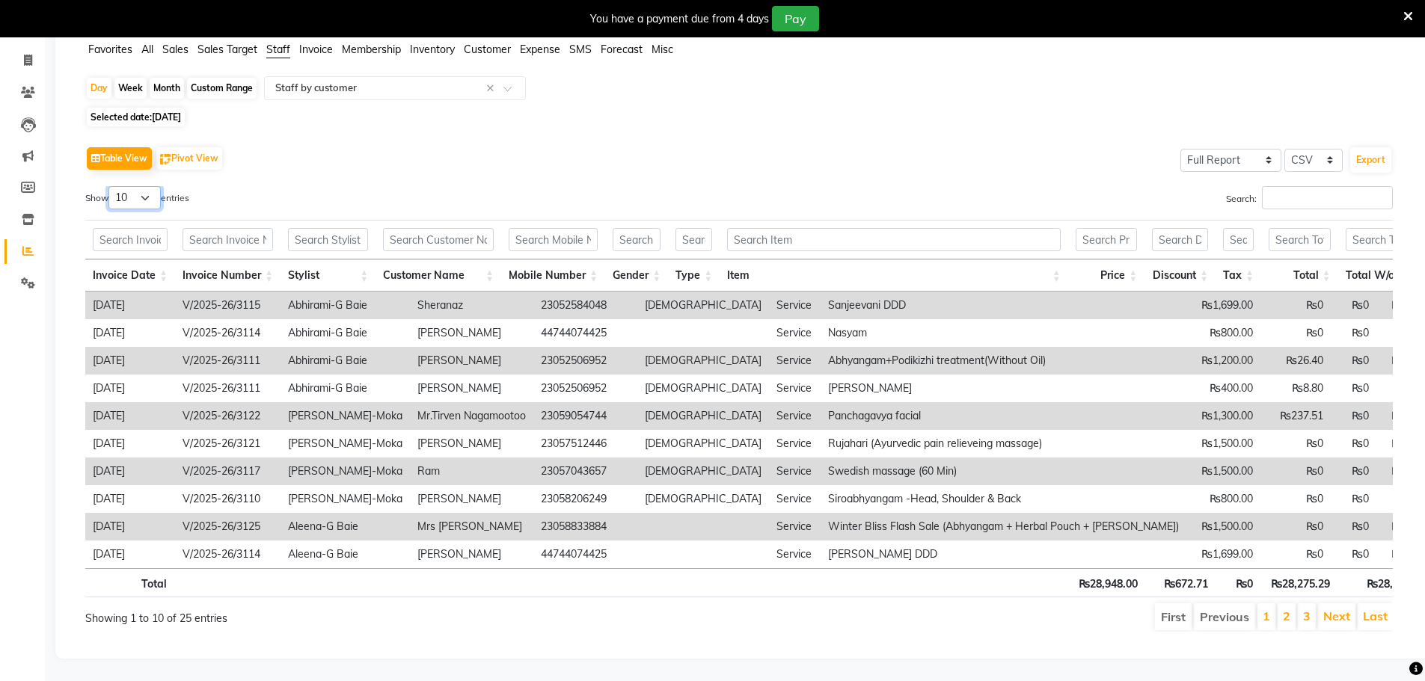
click at [145, 186] on select "10 25 50 100" at bounding box center [134, 197] width 52 height 23
select select "50"
click at [111, 186] on select "10 25 50 100" at bounding box center [134, 197] width 52 height 23
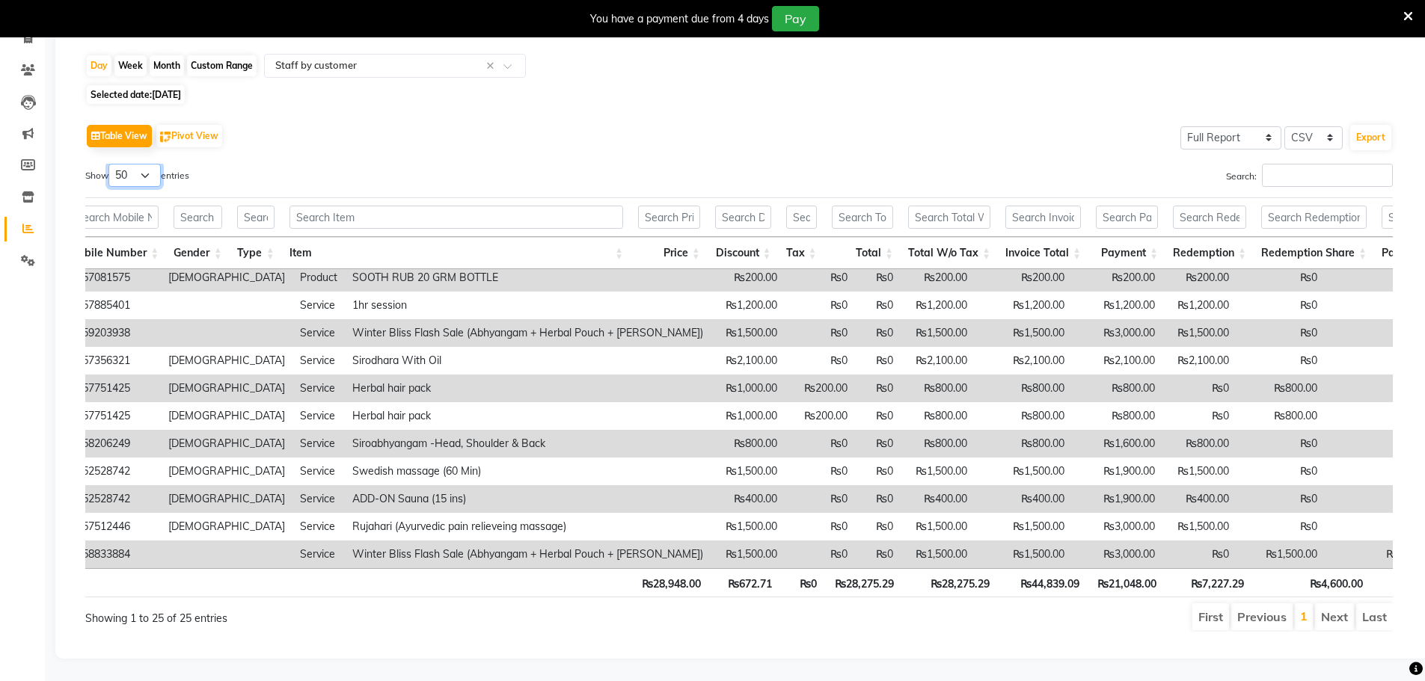
scroll to position [404, 741]
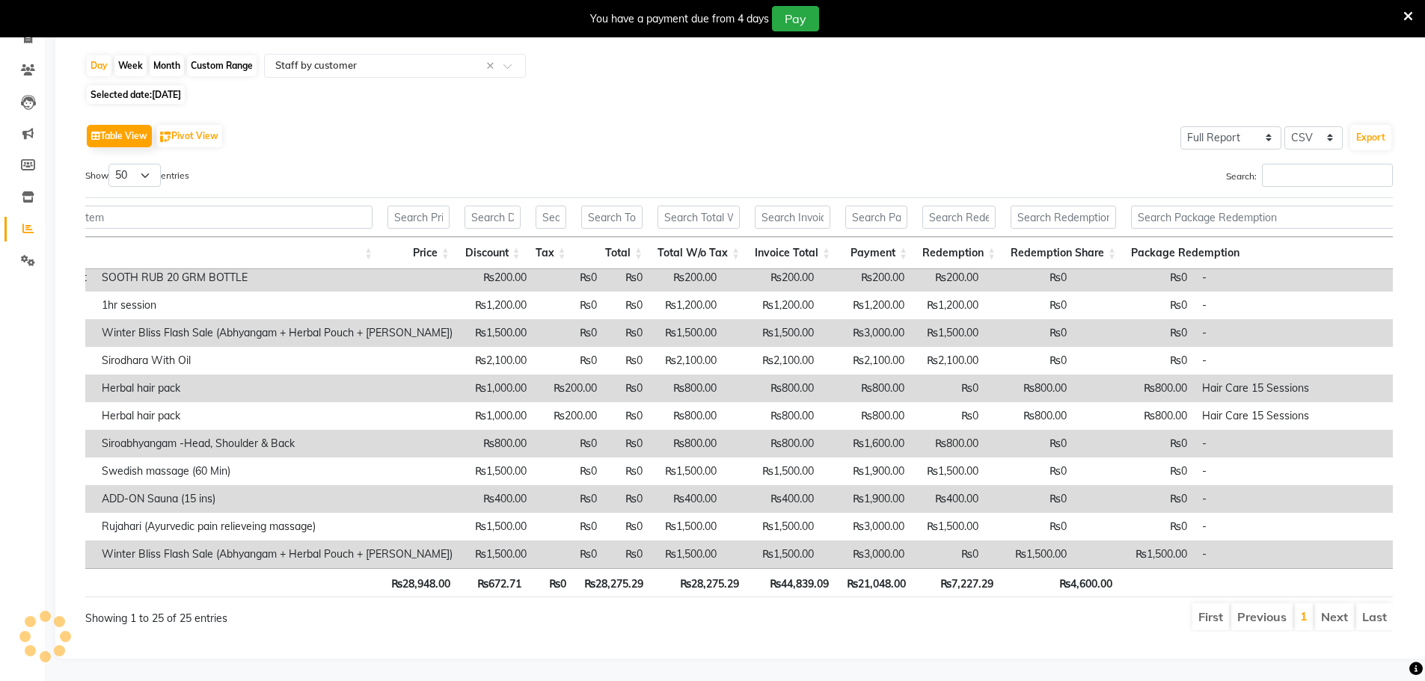
click at [113, 95] on span "Selected date: [DATE]" at bounding box center [136, 94] width 98 height 19
select select "7"
select select "2025"
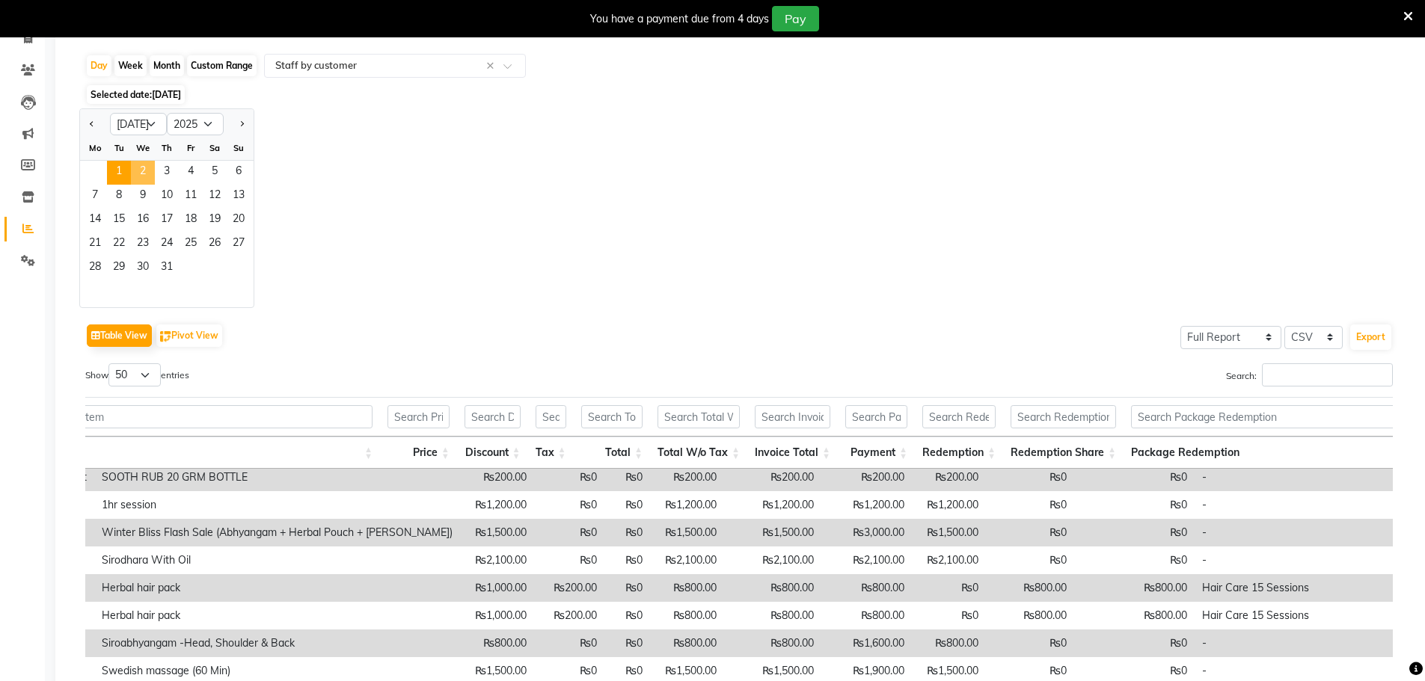
click at [143, 168] on span "2" at bounding box center [143, 173] width 24 height 24
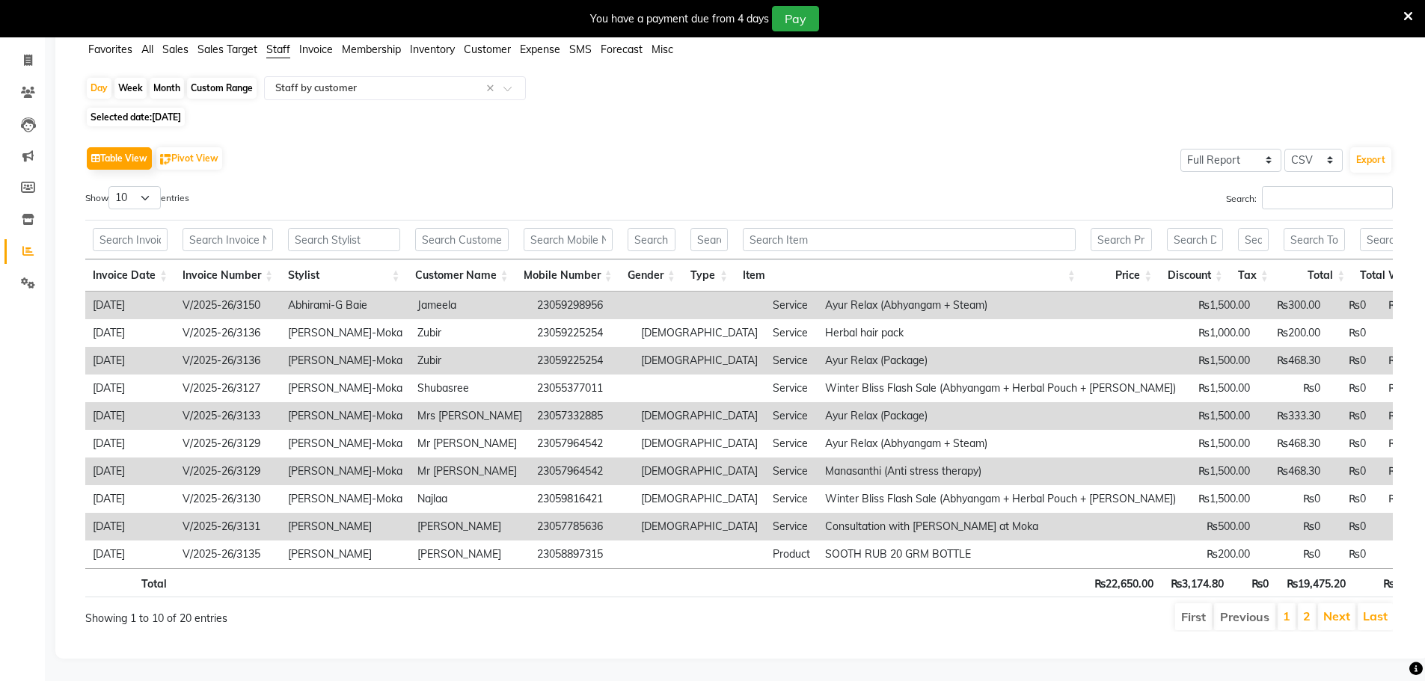
scroll to position [0, 52]
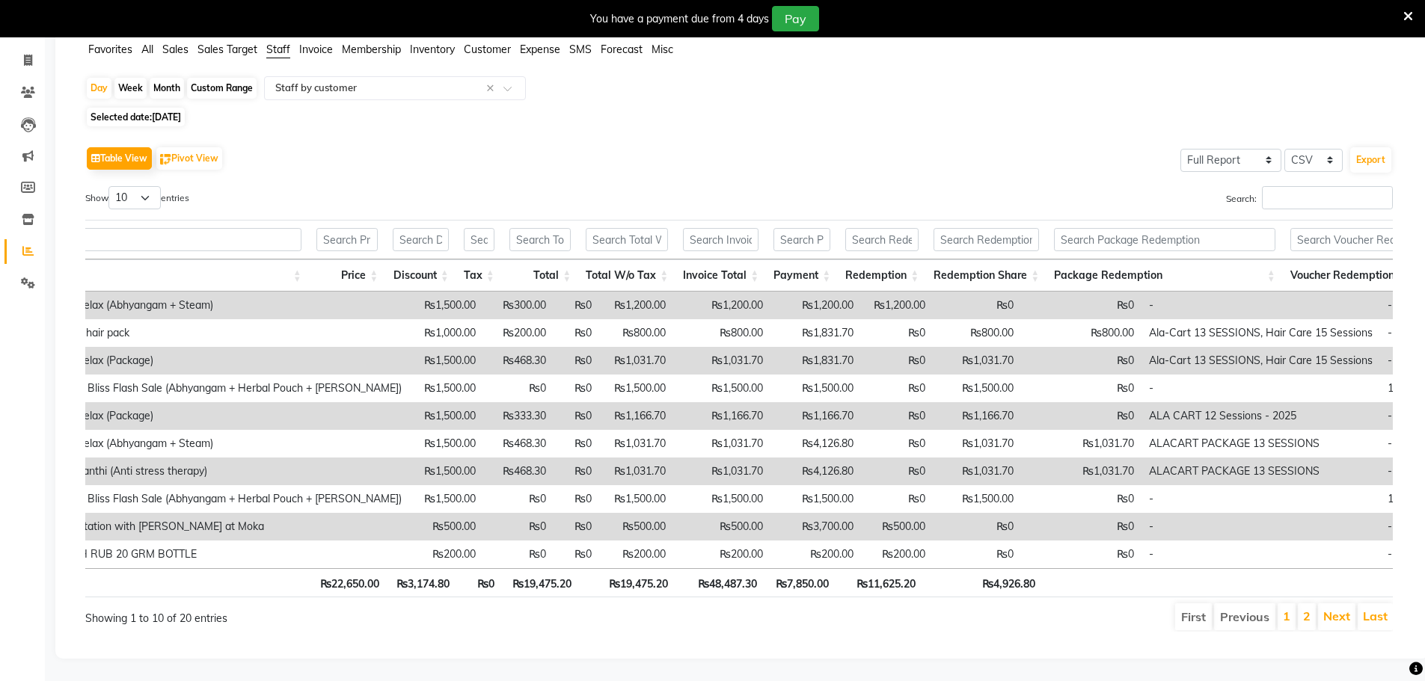
click at [206, 78] on div "Custom Range" at bounding box center [222, 88] width 70 height 21
select select "7"
select select "2025"
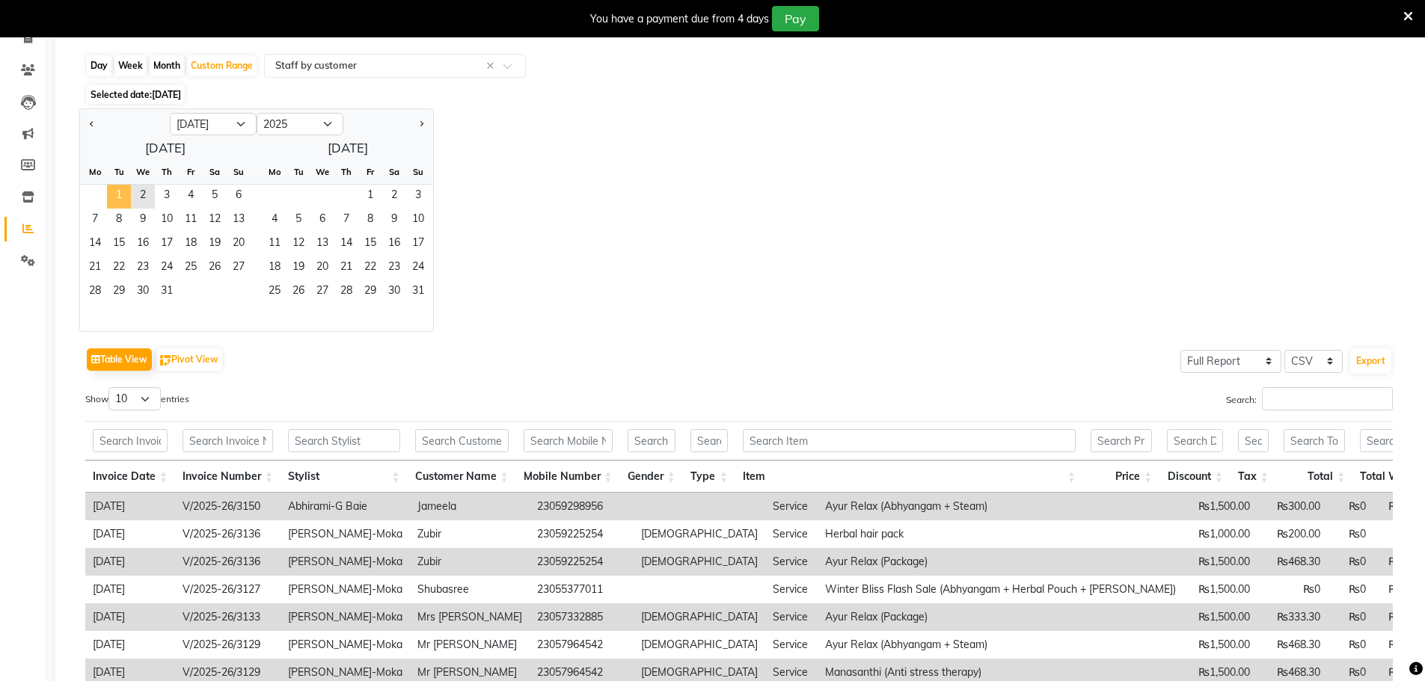
click at [124, 197] on span "1" at bounding box center [119, 197] width 24 height 24
click at [135, 197] on span "2" at bounding box center [143, 197] width 24 height 24
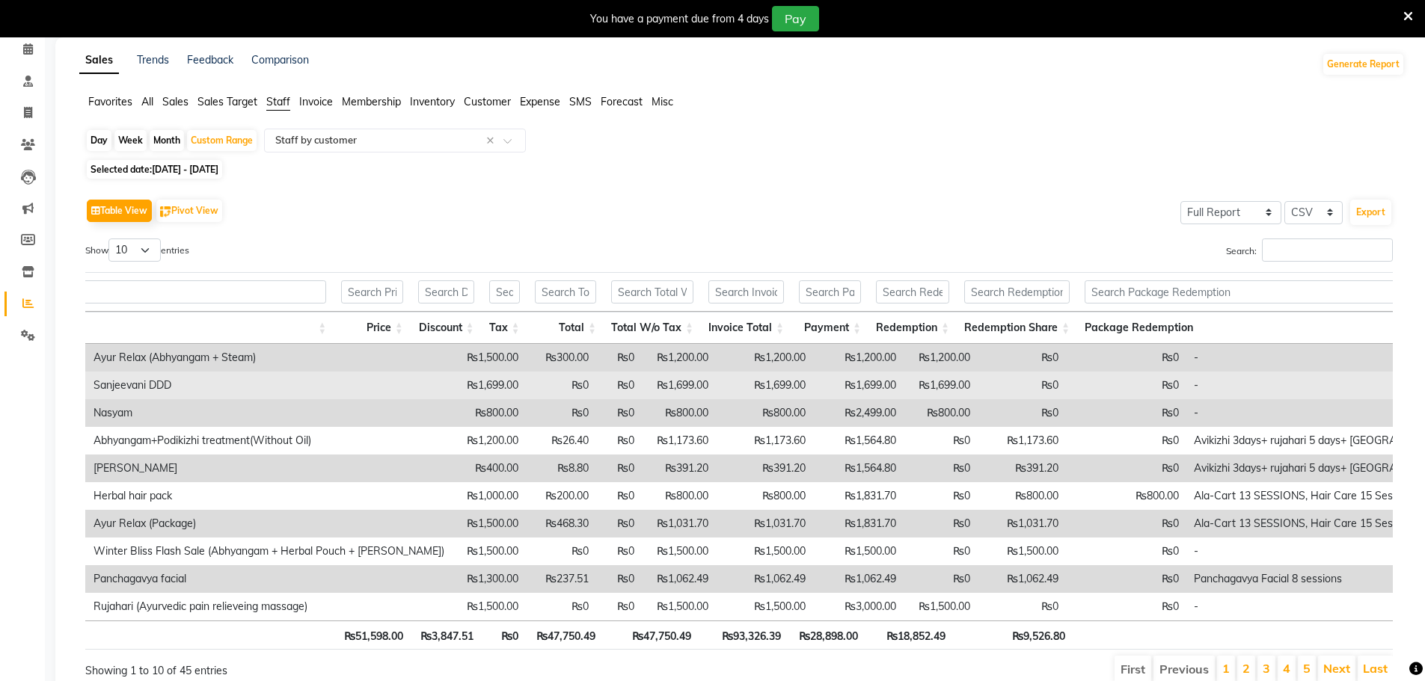
scroll to position [0, 0]
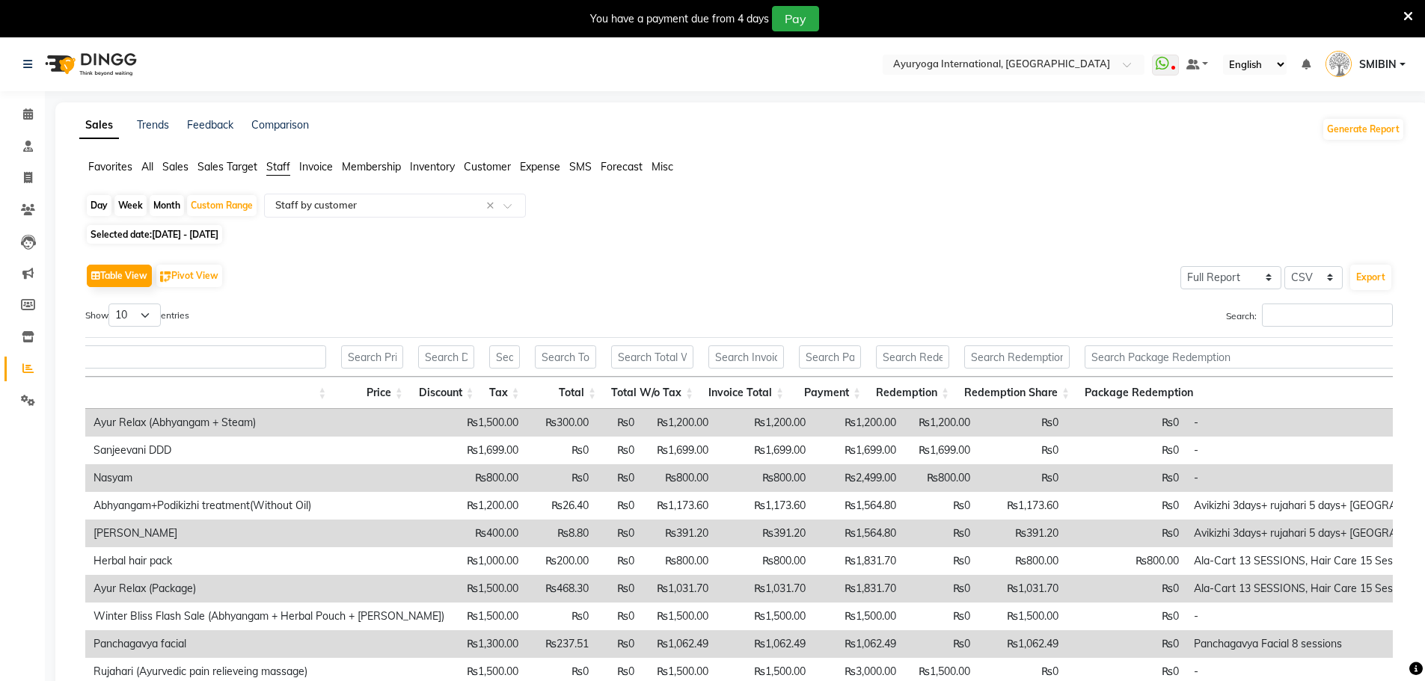
click at [101, 200] on div "Day" at bounding box center [99, 205] width 25 height 21
select select "7"
select select "2025"
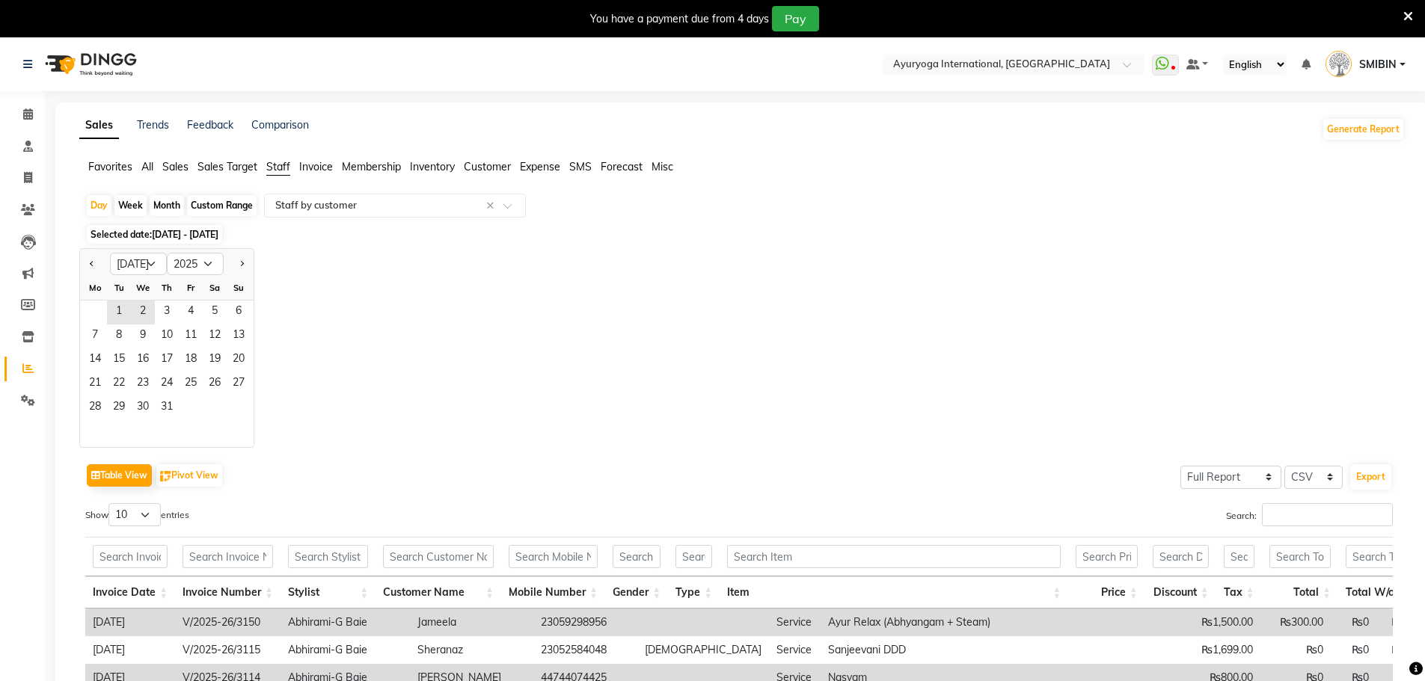
click at [156, 230] on span "[DATE] - [DATE]" at bounding box center [185, 234] width 67 height 11
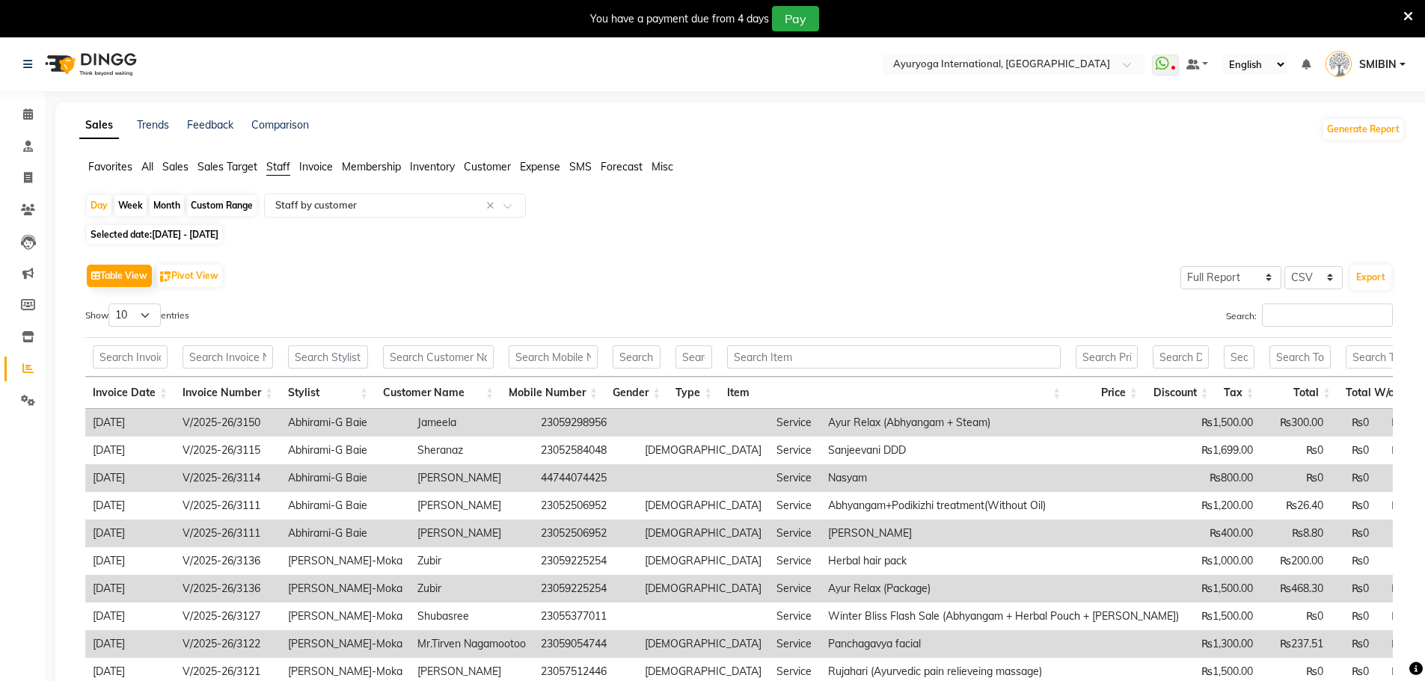
click at [179, 227] on span "Selected date: [DATE] - [DATE]" at bounding box center [154, 234] width 135 height 19
select select "7"
select select "2025"
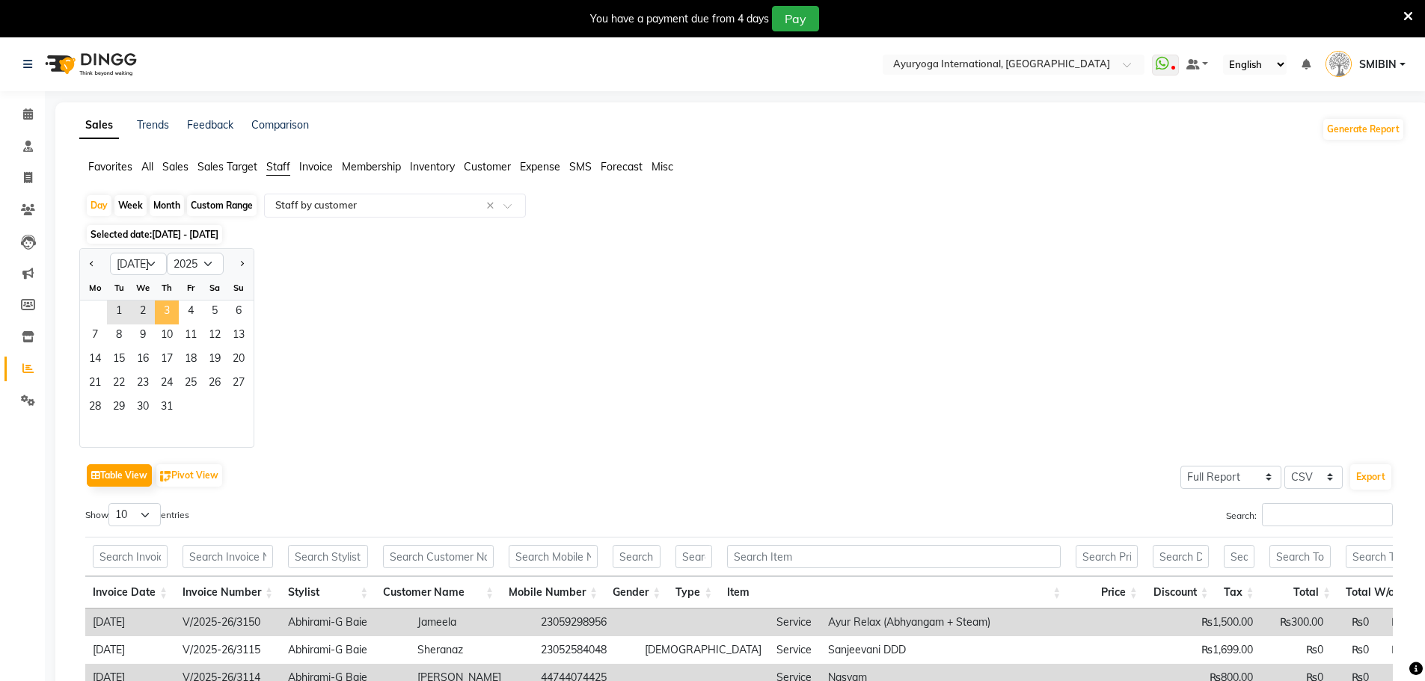
click at [173, 310] on span "3" at bounding box center [167, 313] width 24 height 24
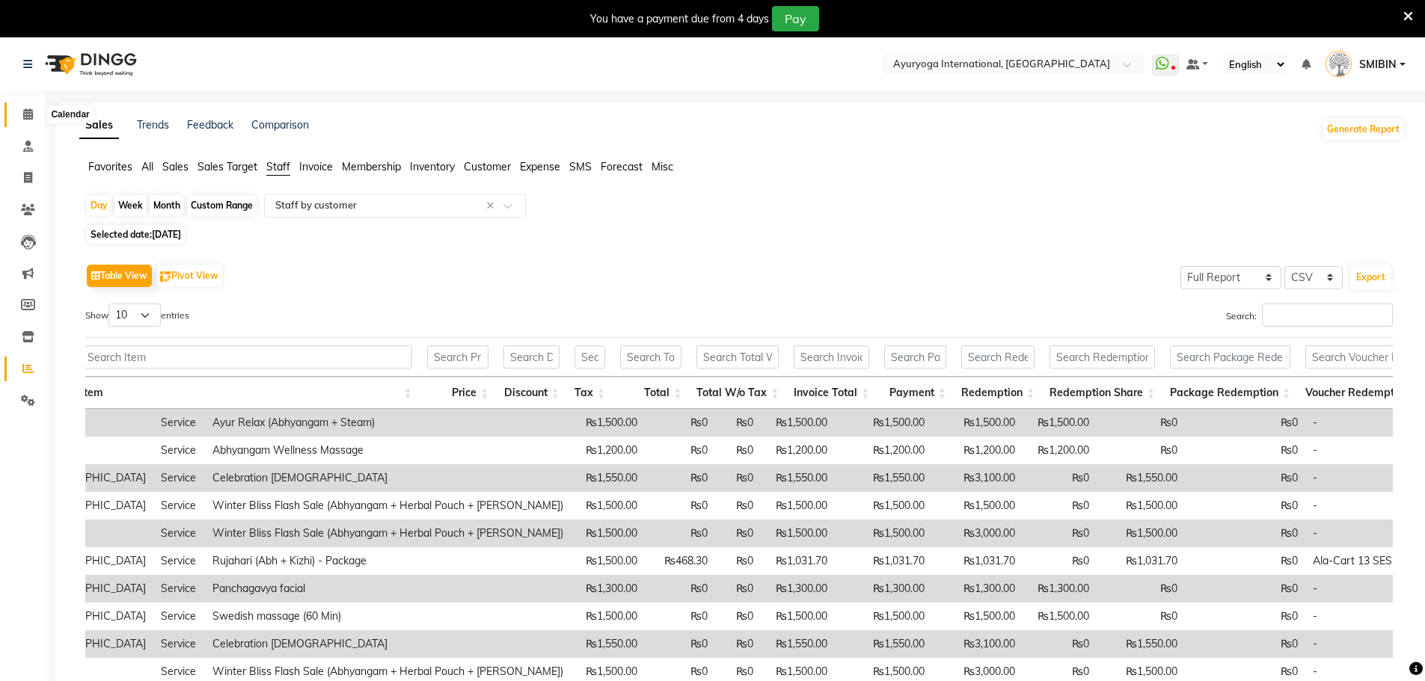
click at [28, 118] on icon at bounding box center [28, 113] width 10 height 11
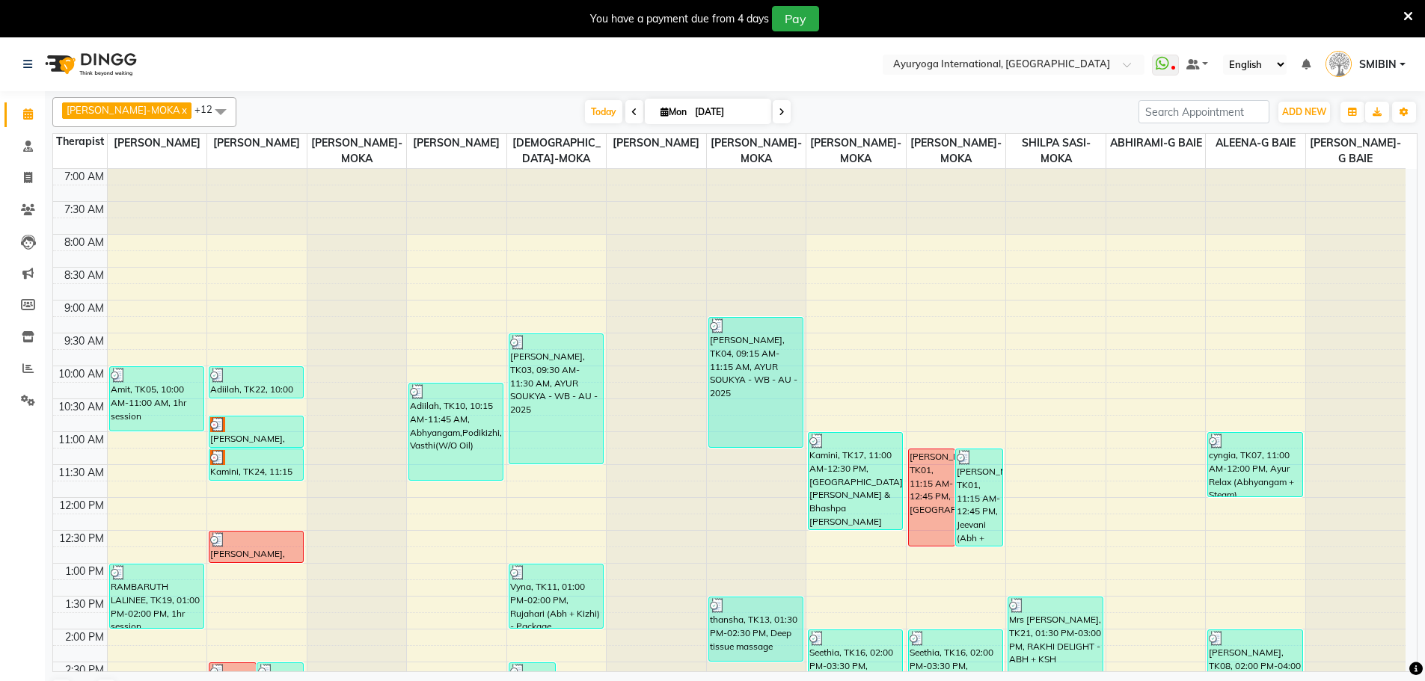
click at [1377, 60] on span "SMIBIN" at bounding box center [1377, 65] width 37 height 16
click at [1332, 144] on link "Sign out" at bounding box center [1328, 144] width 137 height 23
